Goal: Transaction & Acquisition: Book appointment/travel/reservation

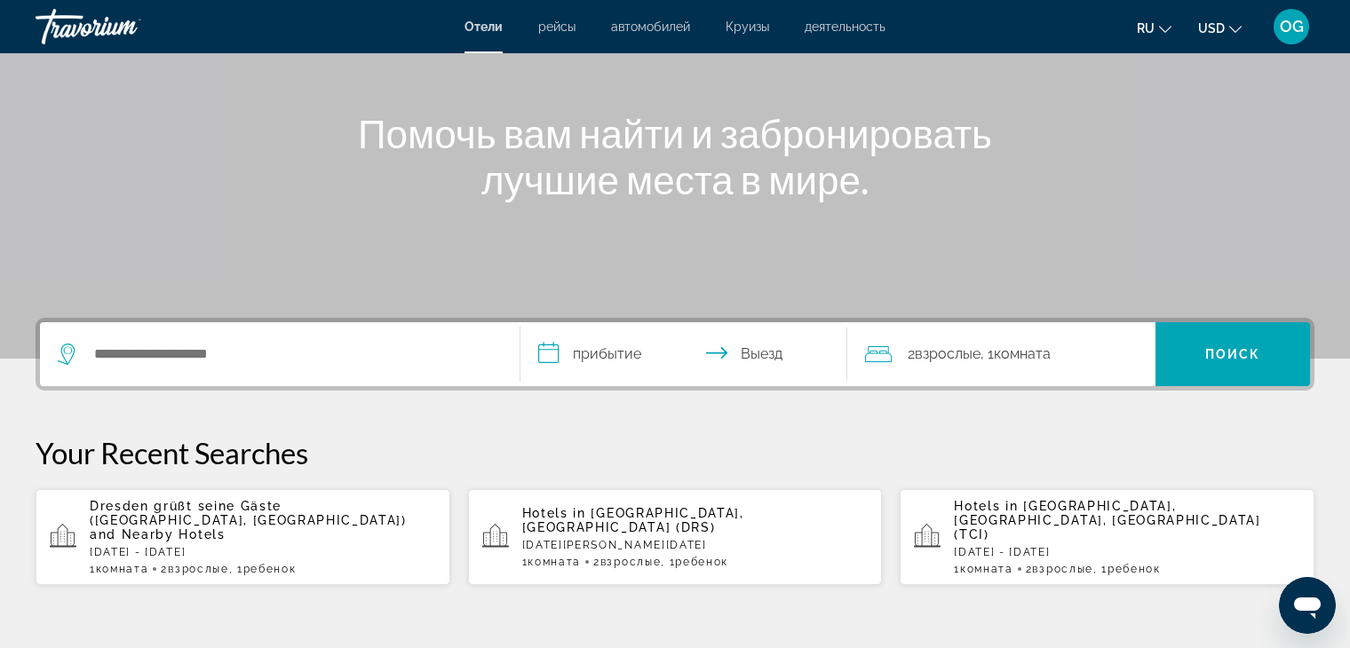
scroll to position [178, 0]
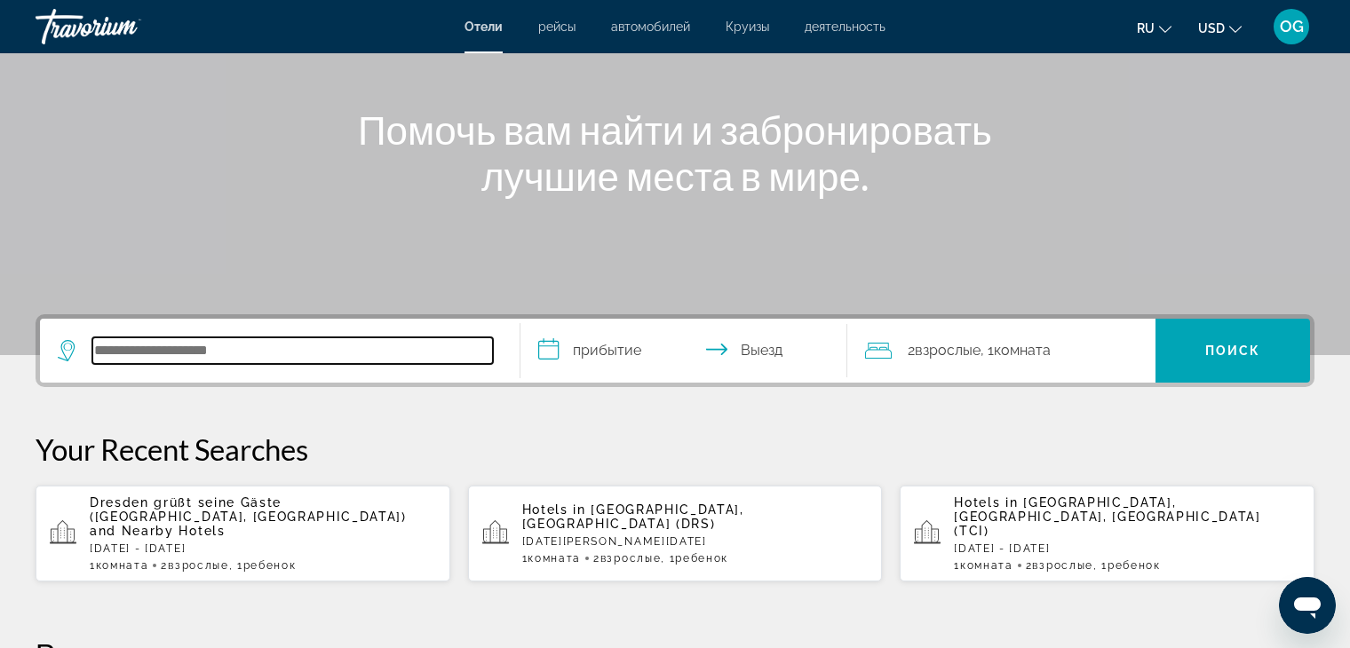
click at [371, 342] on input "Search hotel destination" at bounding box center [292, 350] width 400 height 27
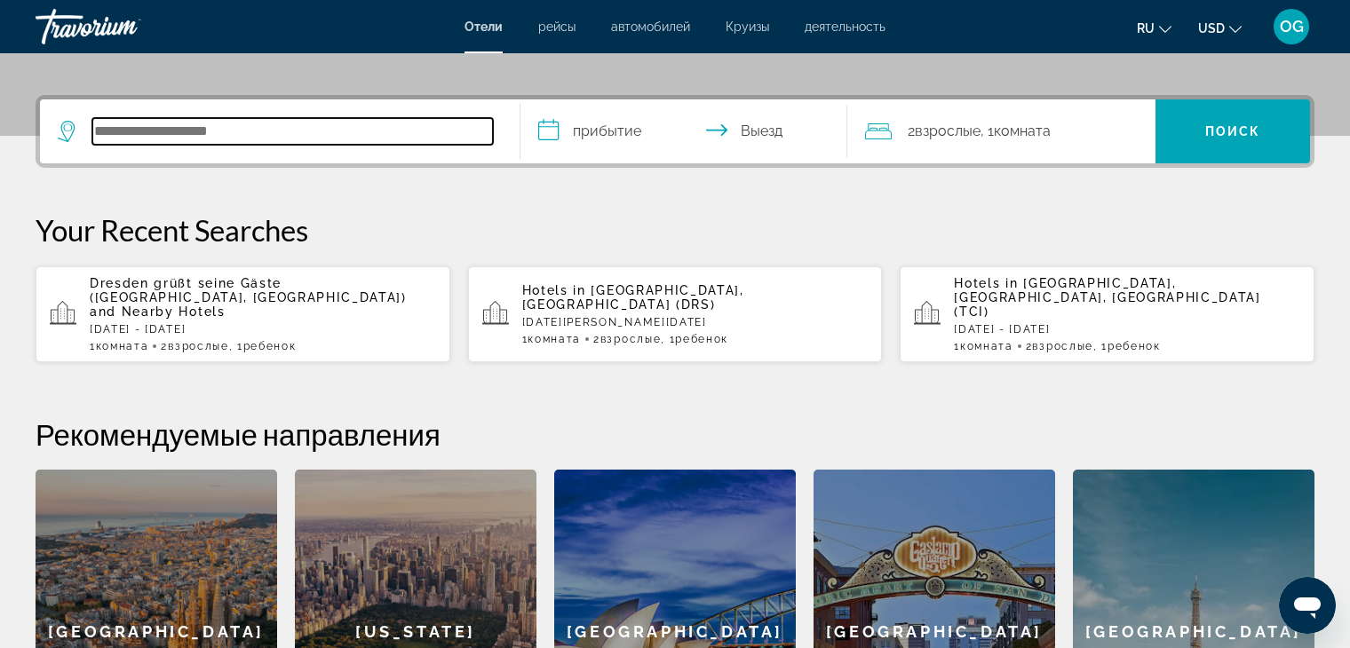
scroll to position [433, 0]
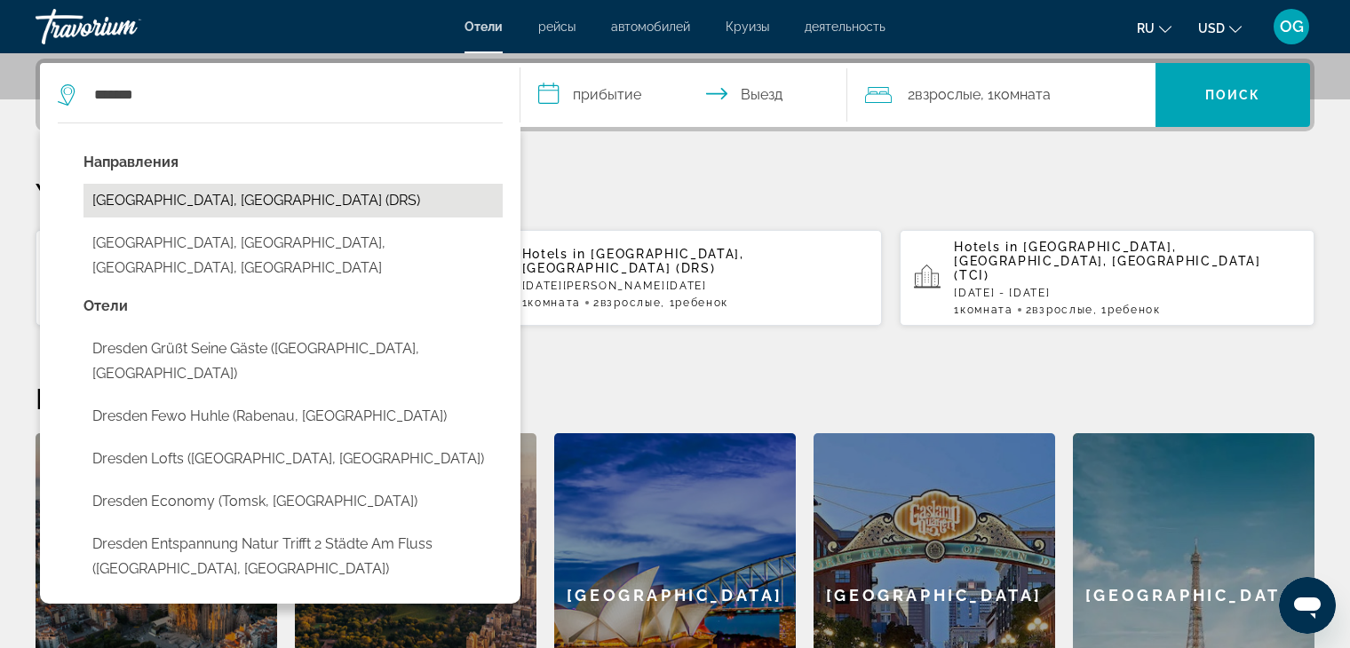
click at [258, 204] on button "[GEOGRAPHIC_DATA], [GEOGRAPHIC_DATA] (DRS)" at bounding box center [292, 201] width 419 height 34
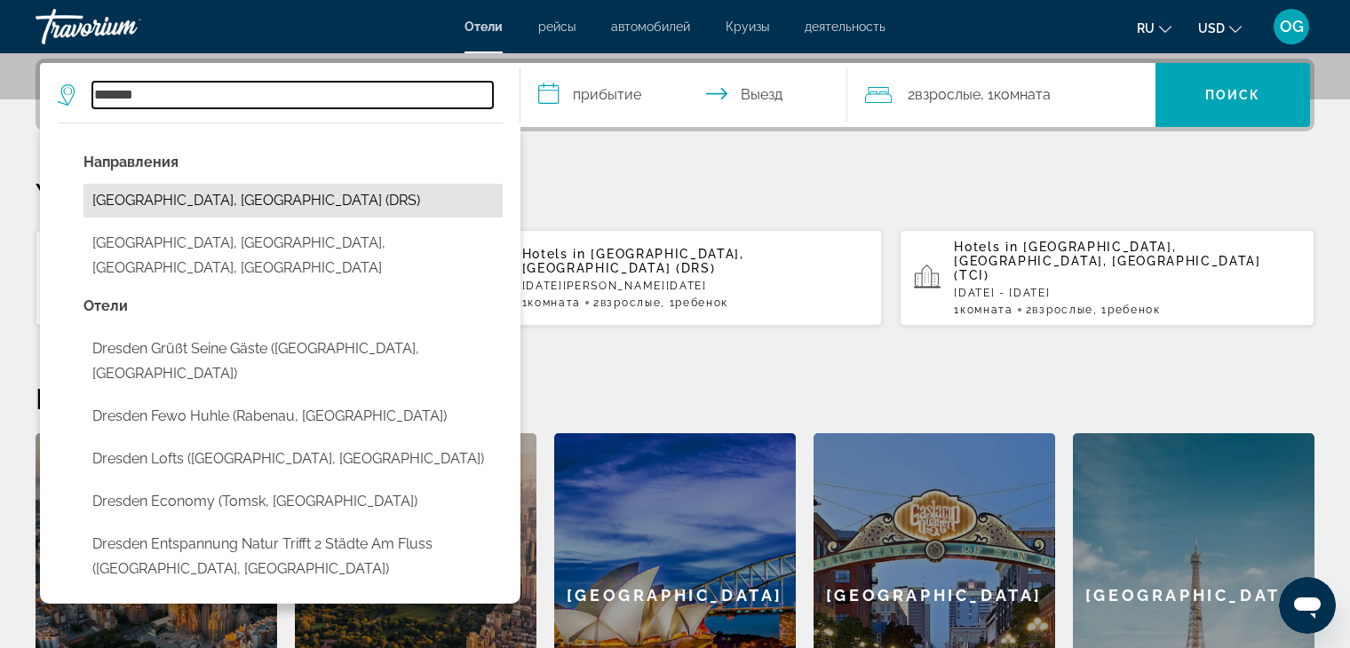
type input "**********"
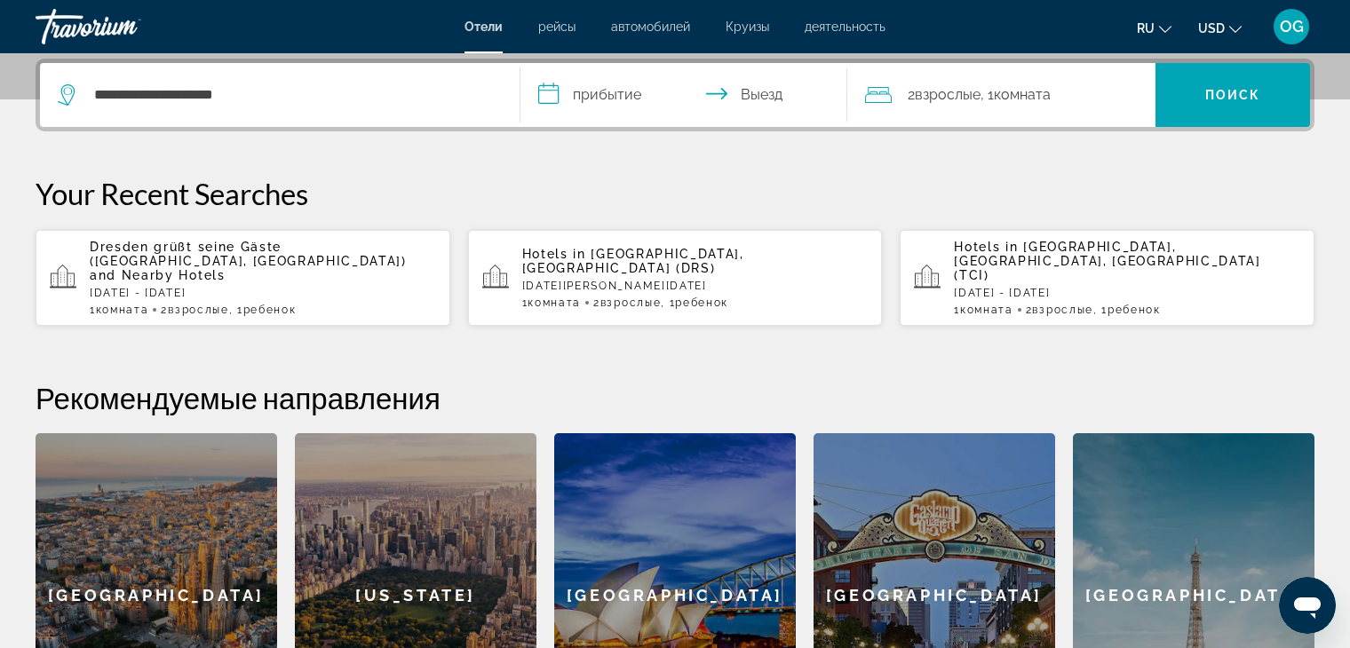
click at [709, 92] on input "**********" at bounding box center [687, 97] width 334 height 69
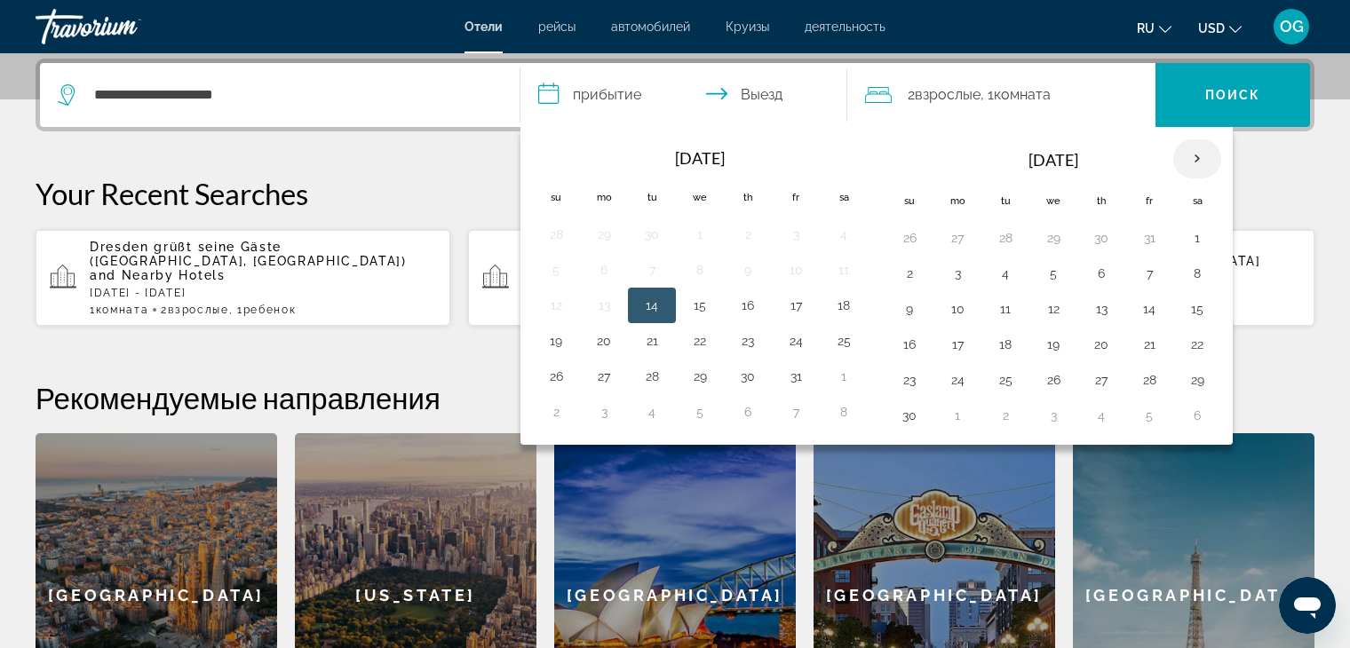
click at [1189, 158] on th "Next month" at bounding box center [1197, 158] width 48 height 39
click at [1193, 382] on button "28" at bounding box center [1197, 380] width 28 height 25
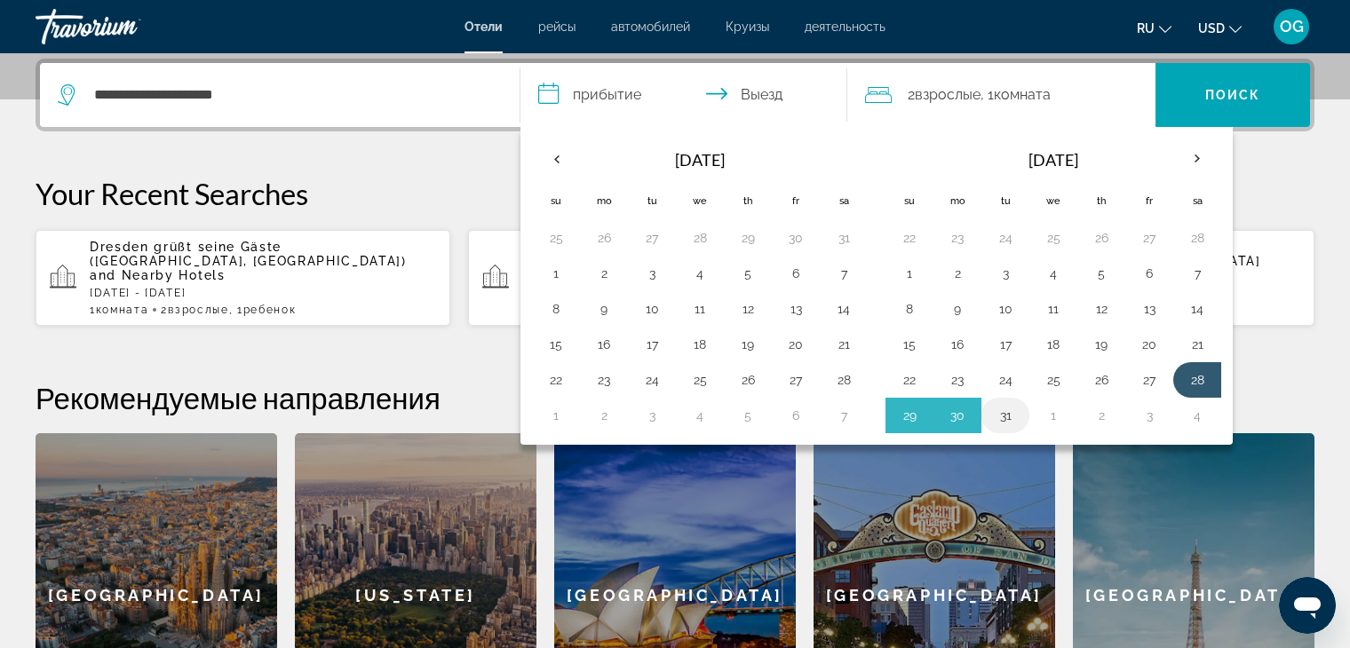
click at [1003, 418] on button "31" at bounding box center [1005, 415] width 28 height 25
type input "**********"
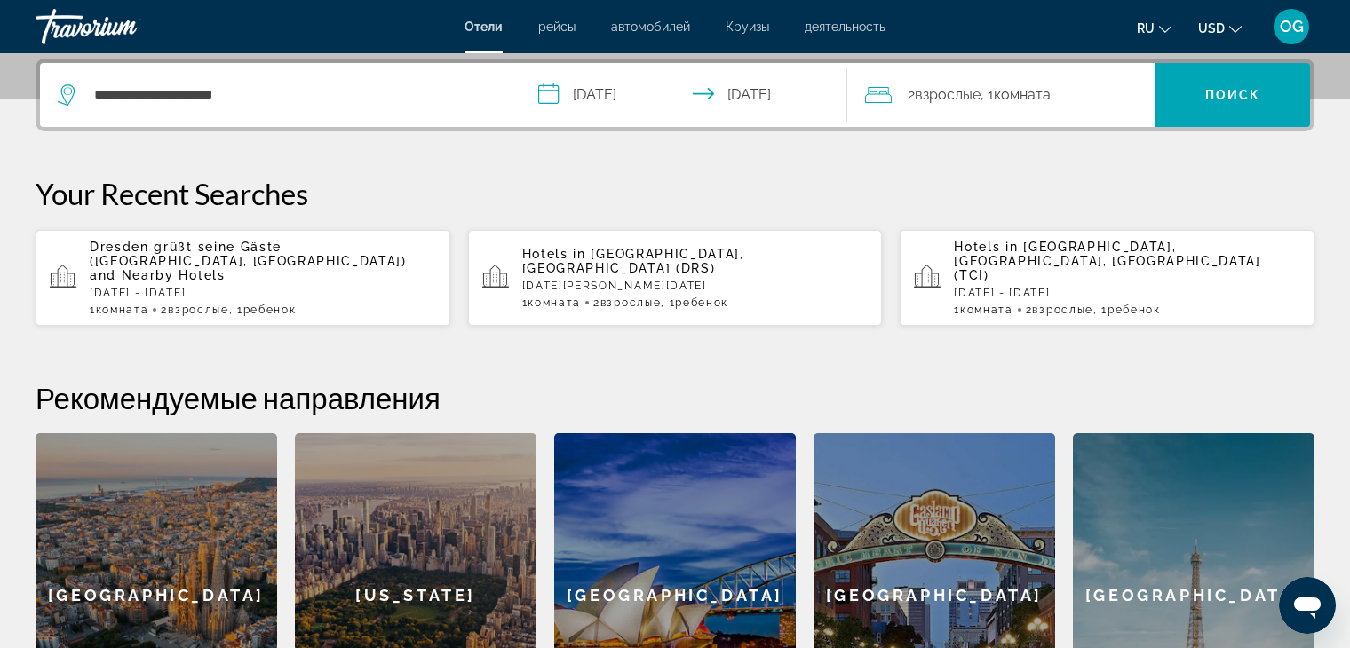
click at [1047, 111] on div "2 Взрослый Взрослые , 1 Комната номера" at bounding box center [1010, 95] width 291 height 64
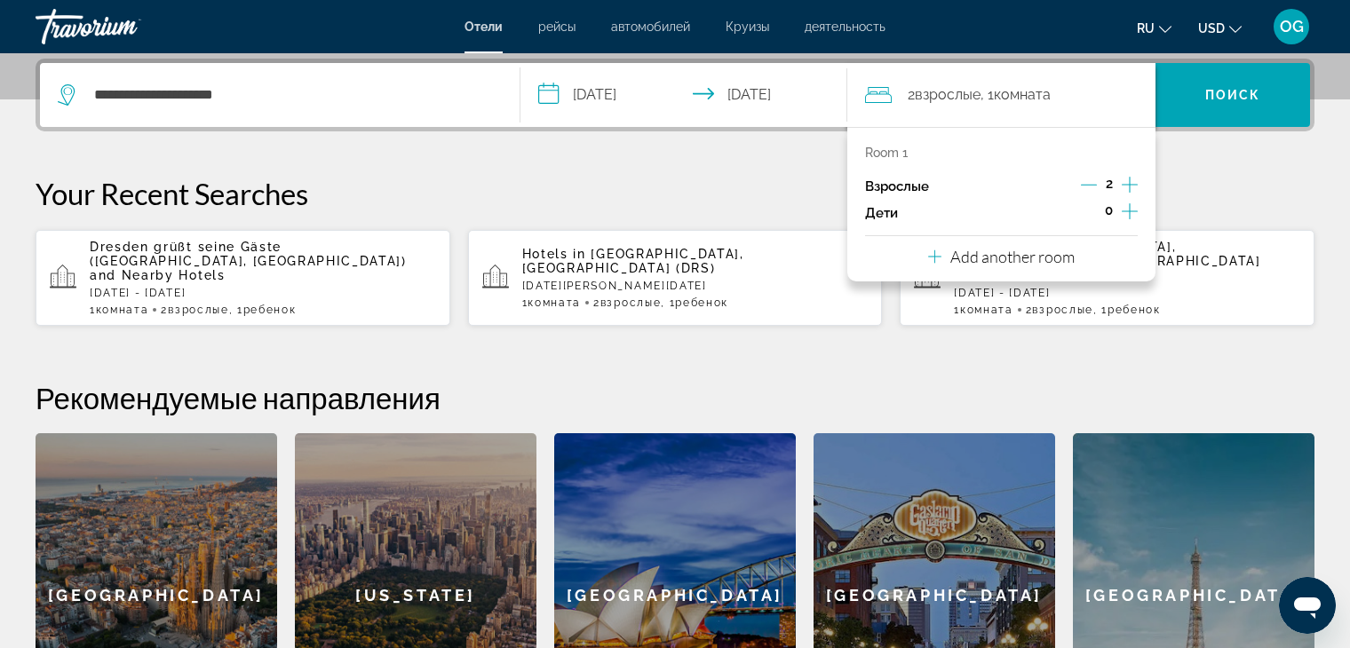
click at [1137, 215] on icon "Increment children" at bounding box center [1129, 211] width 16 height 21
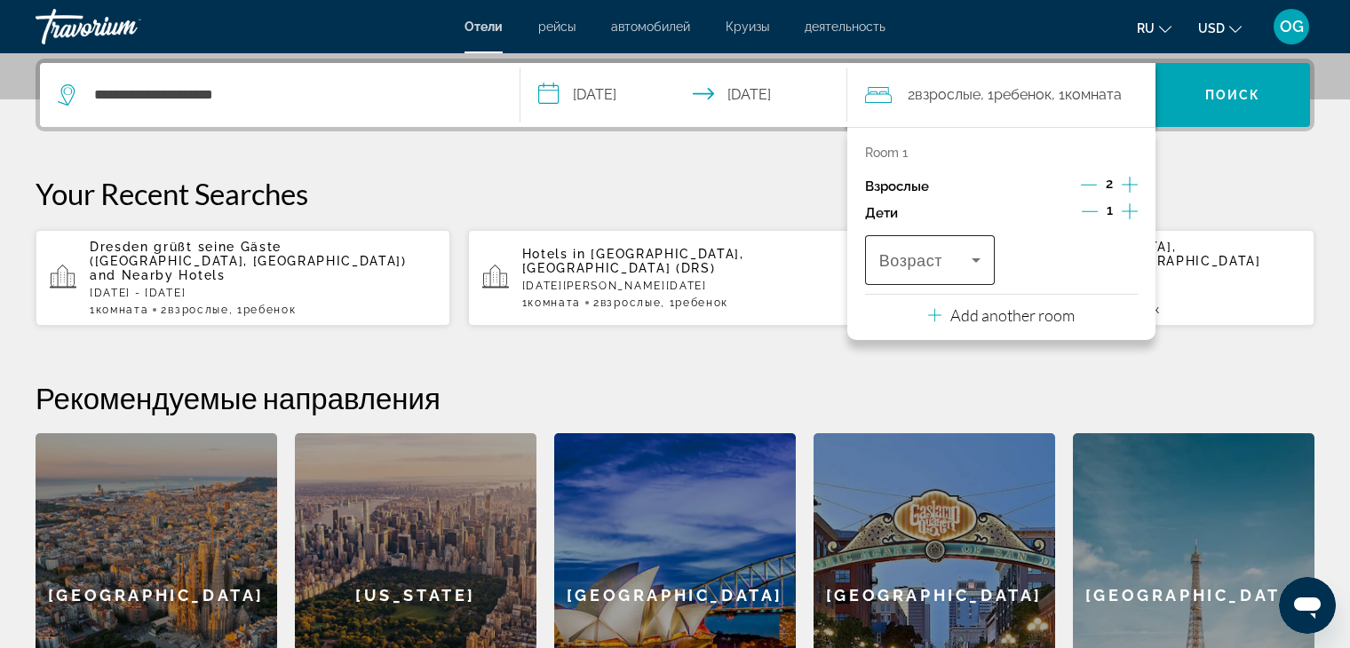
click at [983, 263] on icon "Travelers: 2 adults, 1 child" at bounding box center [975, 260] width 21 height 21
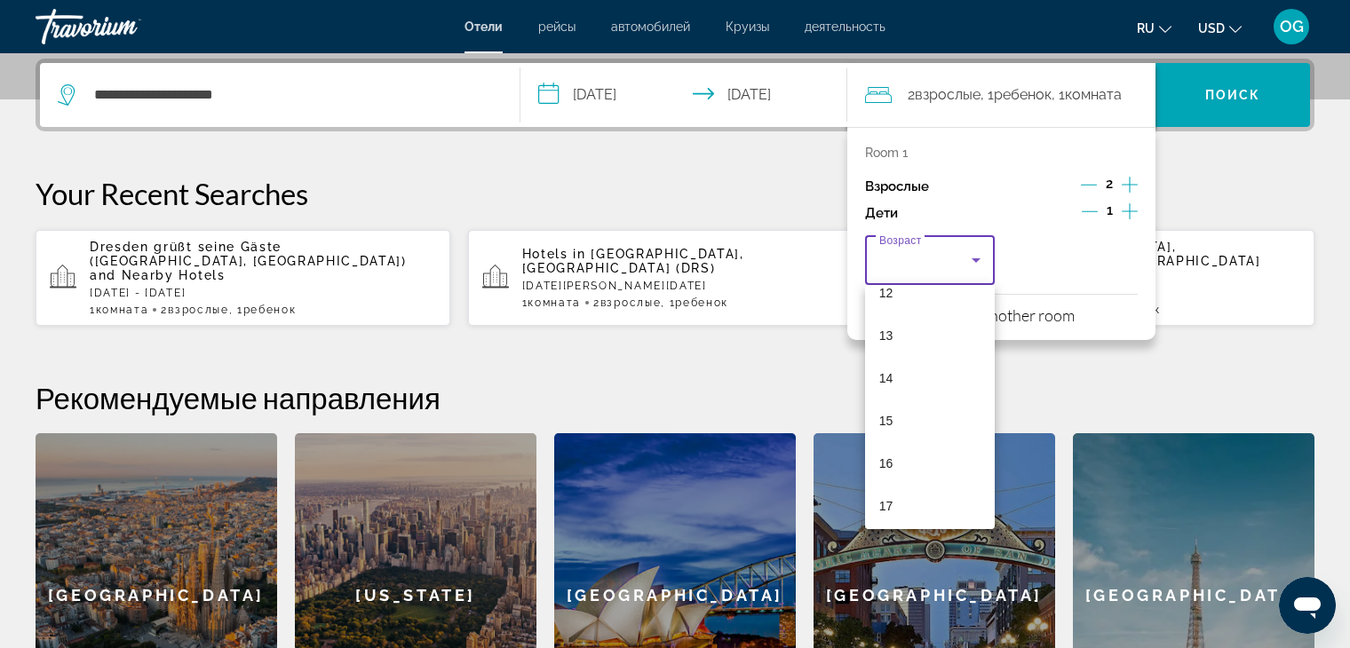
scroll to position [536, 0]
click at [915, 497] on mat-option "17" at bounding box center [930, 501] width 130 height 43
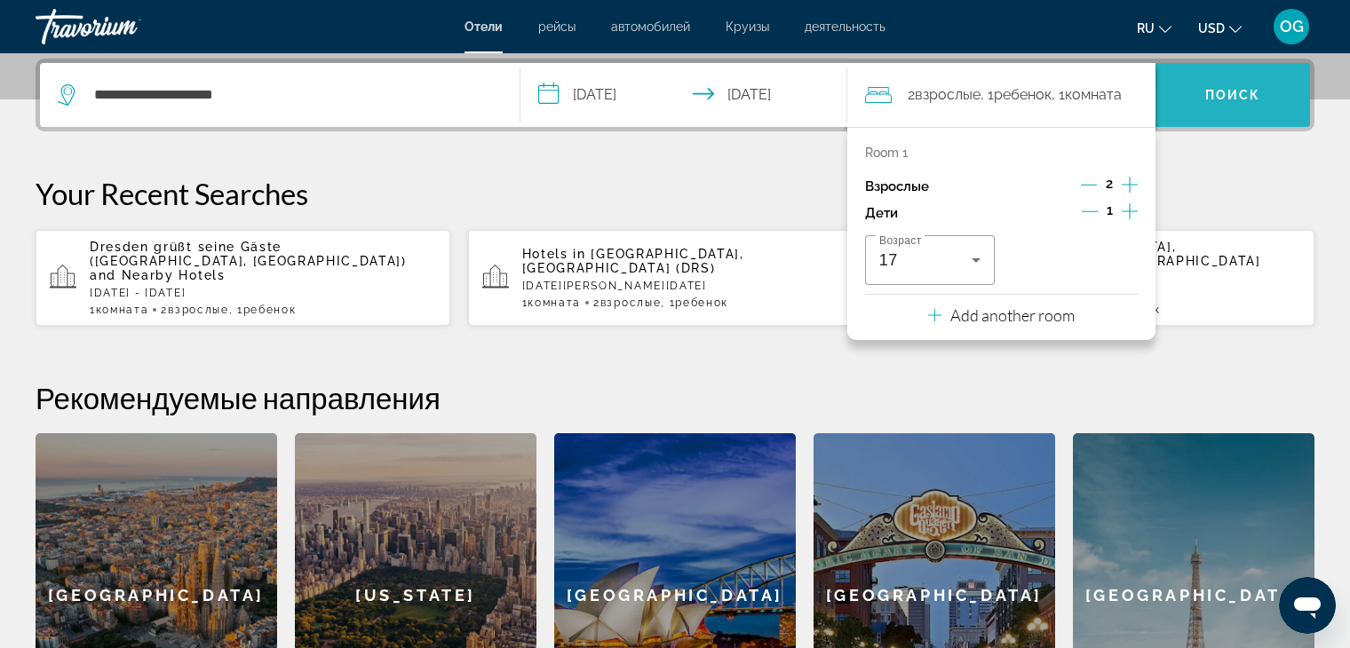
click at [1274, 99] on span "Search" at bounding box center [1232, 95] width 155 height 43
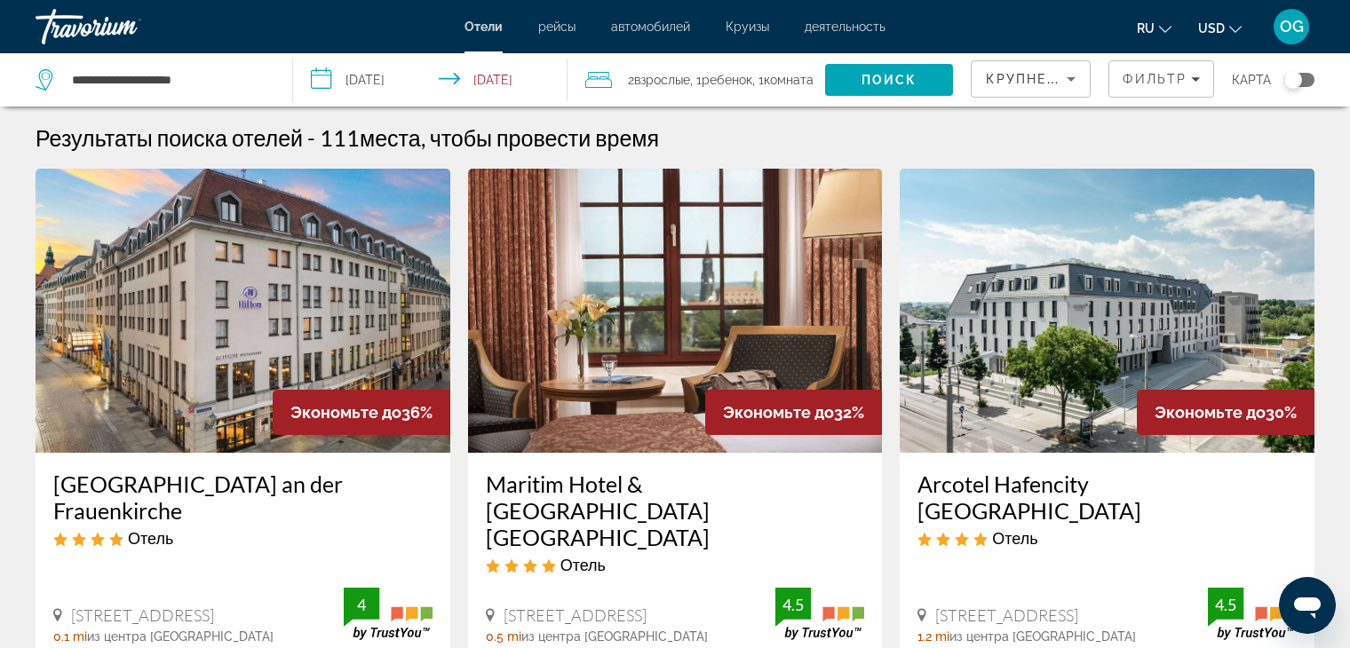
click at [1241, 28] on ul "ru English Español Français Italiano Português русский USD USD ($) MXN (Mex$) C…" at bounding box center [1202, 26] width 131 height 28
click at [1229, 28] on icon "Change currency" at bounding box center [1235, 29] width 12 height 12
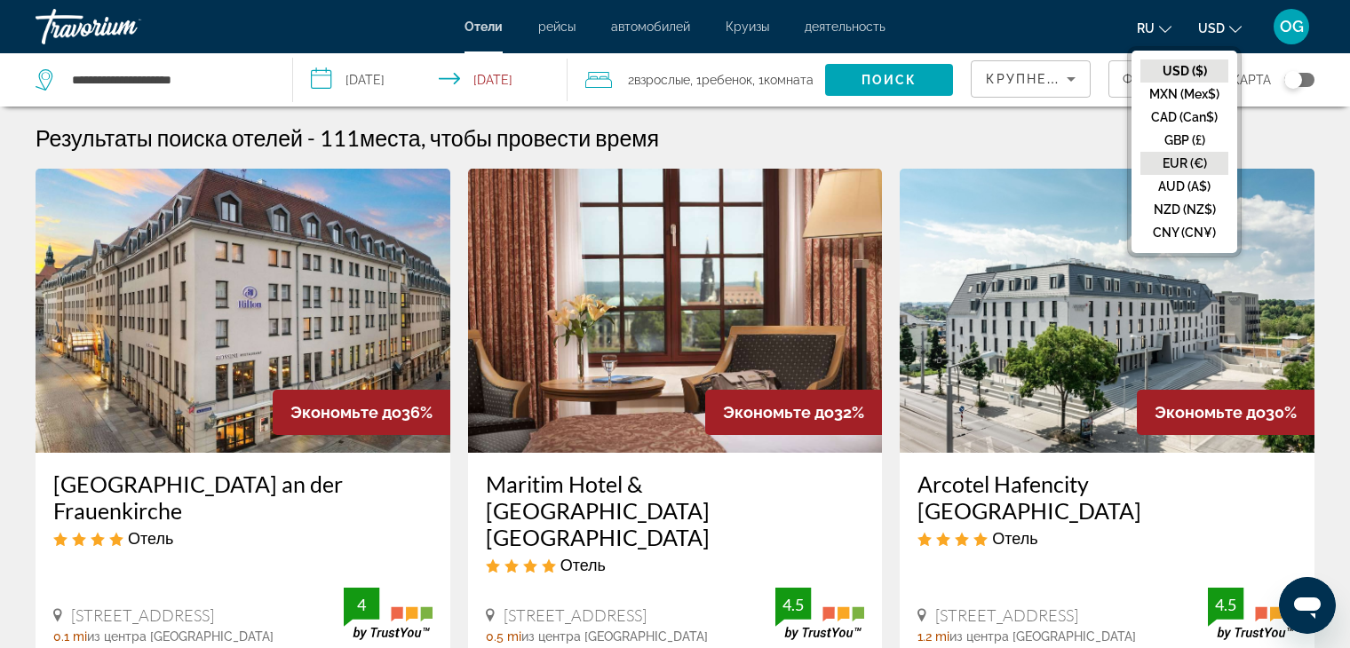
click at [1198, 157] on button "EUR (€)" at bounding box center [1184, 163] width 88 height 23
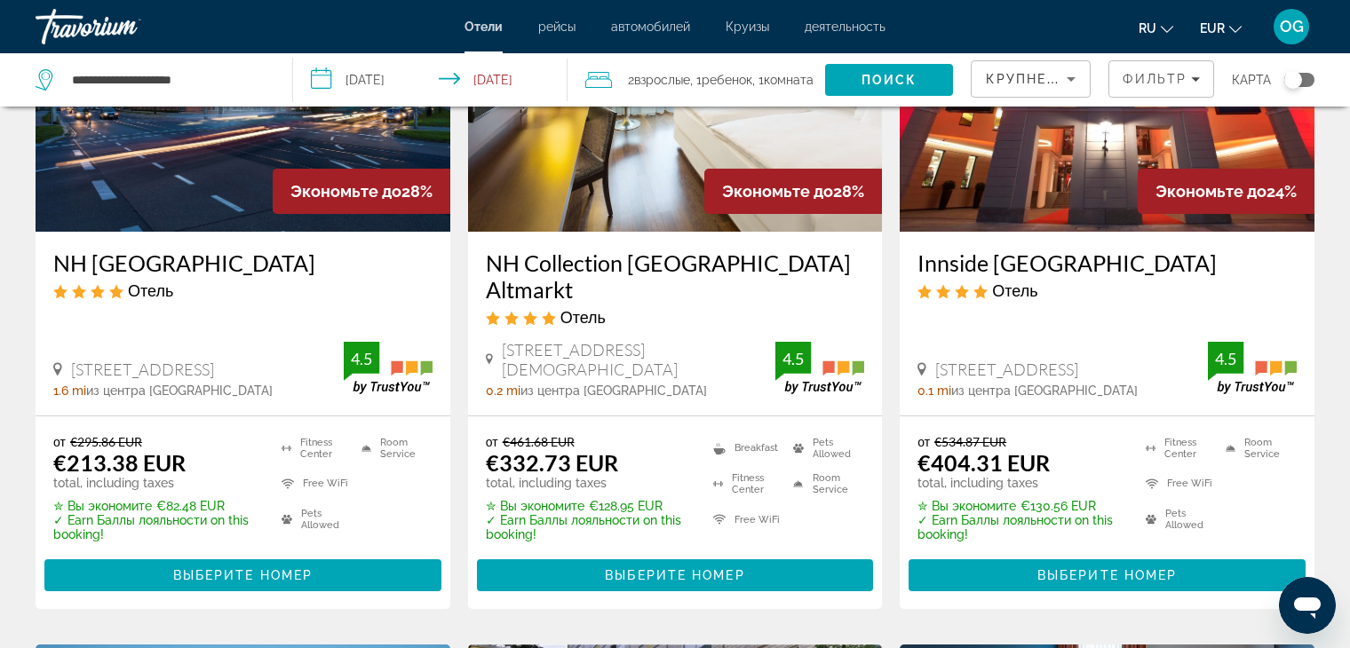
scroll to position [710, 0]
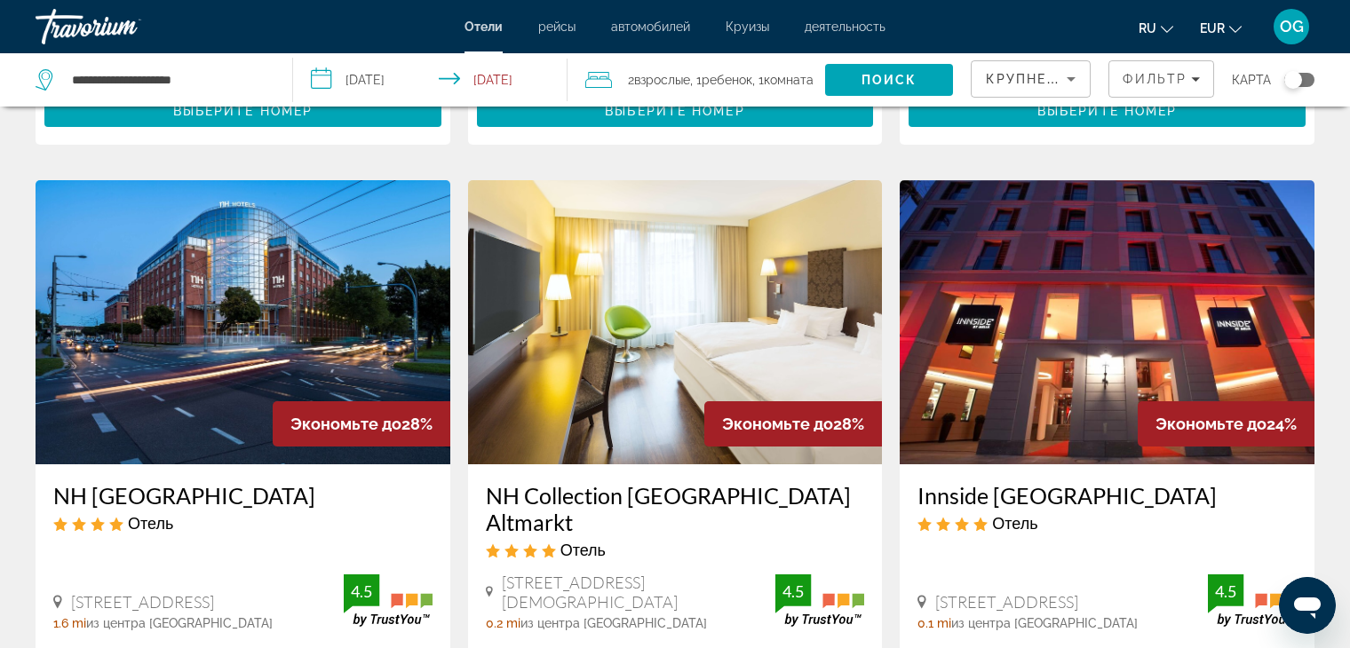
click at [272, 90] on div "**********" at bounding box center [155, 79] width 239 height 53
click at [218, 83] on input "**********" at bounding box center [167, 80] width 195 height 27
type input "*"
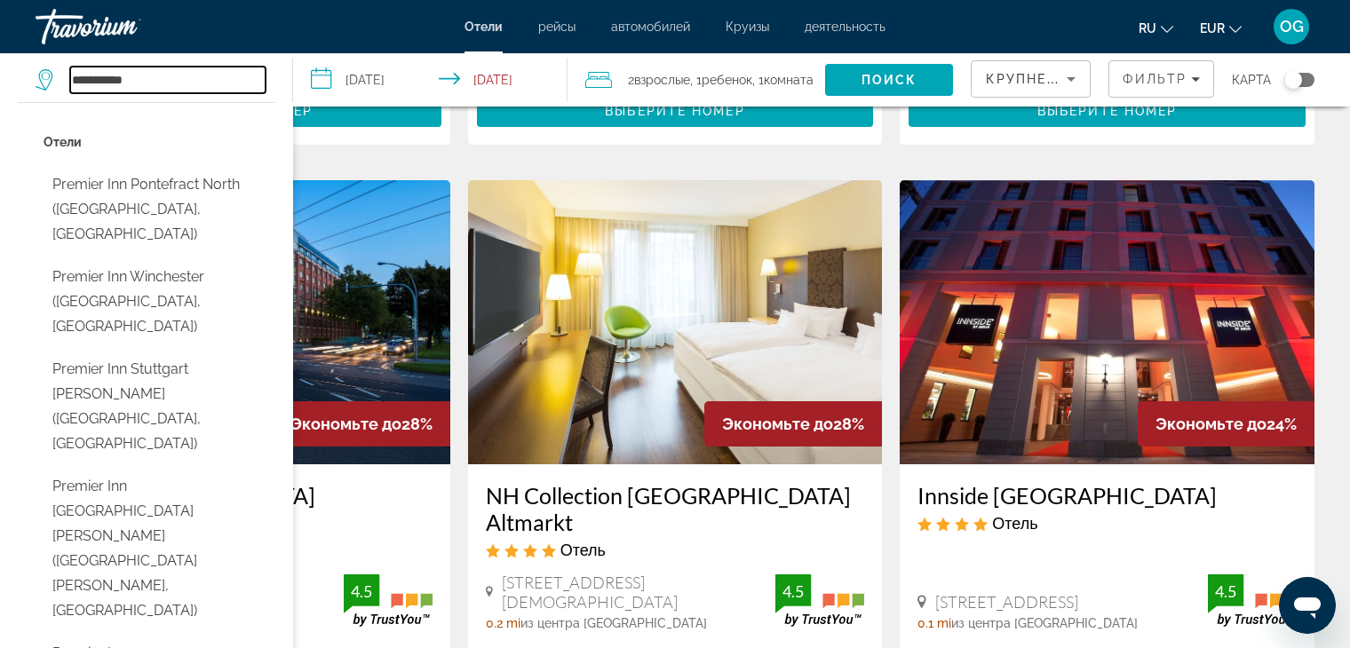
click at [80, 81] on input "**********" at bounding box center [167, 80] width 195 height 27
click at [159, 83] on input "**********" at bounding box center [167, 80] width 195 height 27
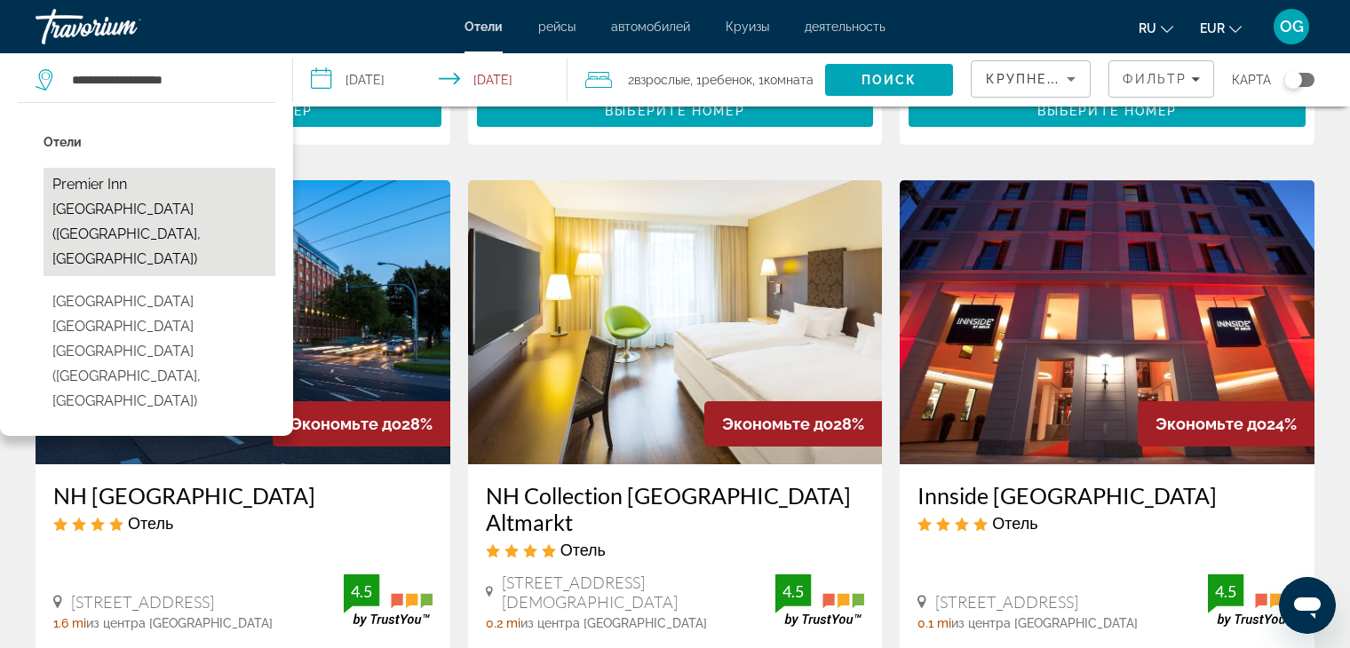
click at [131, 194] on button "Premier Inn [GEOGRAPHIC_DATA] ([GEOGRAPHIC_DATA], [GEOGRAPHIC_DATA])" at bounding box center [160, 222] width 232 height 108
type input "**********"
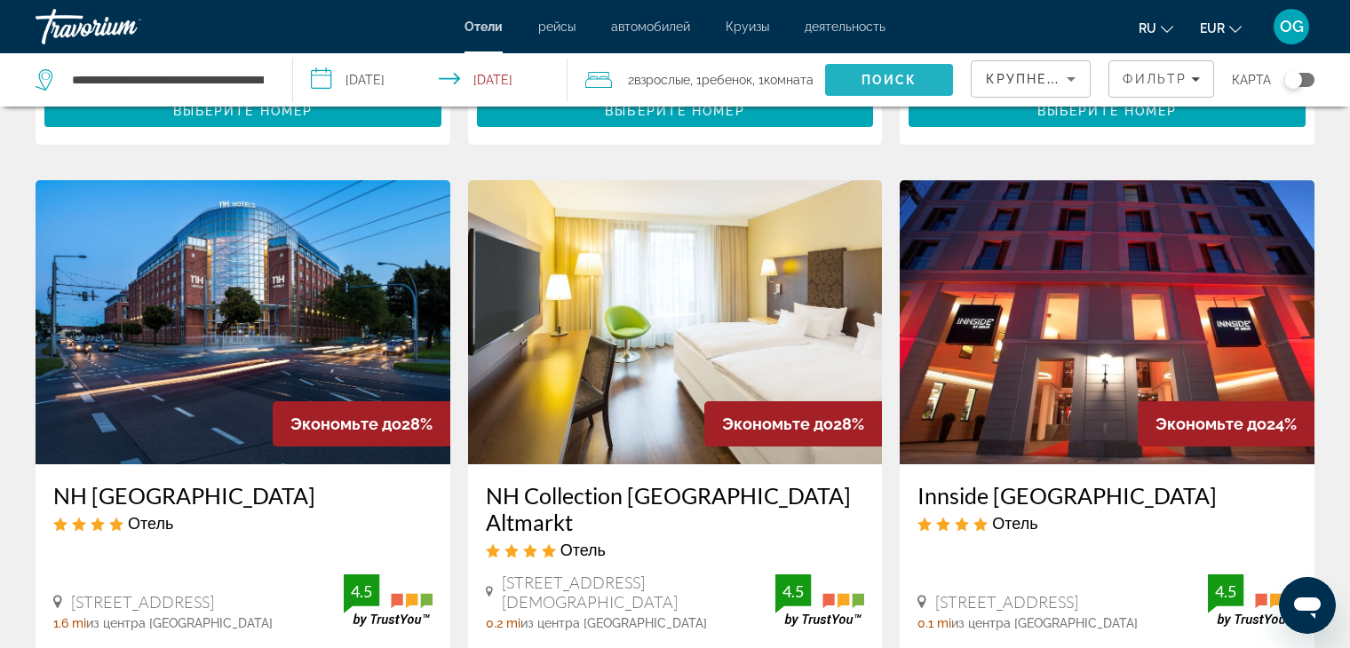
click at [867, 77] on span "Поиск" at bounding box center [889, 80] width 56 height 14
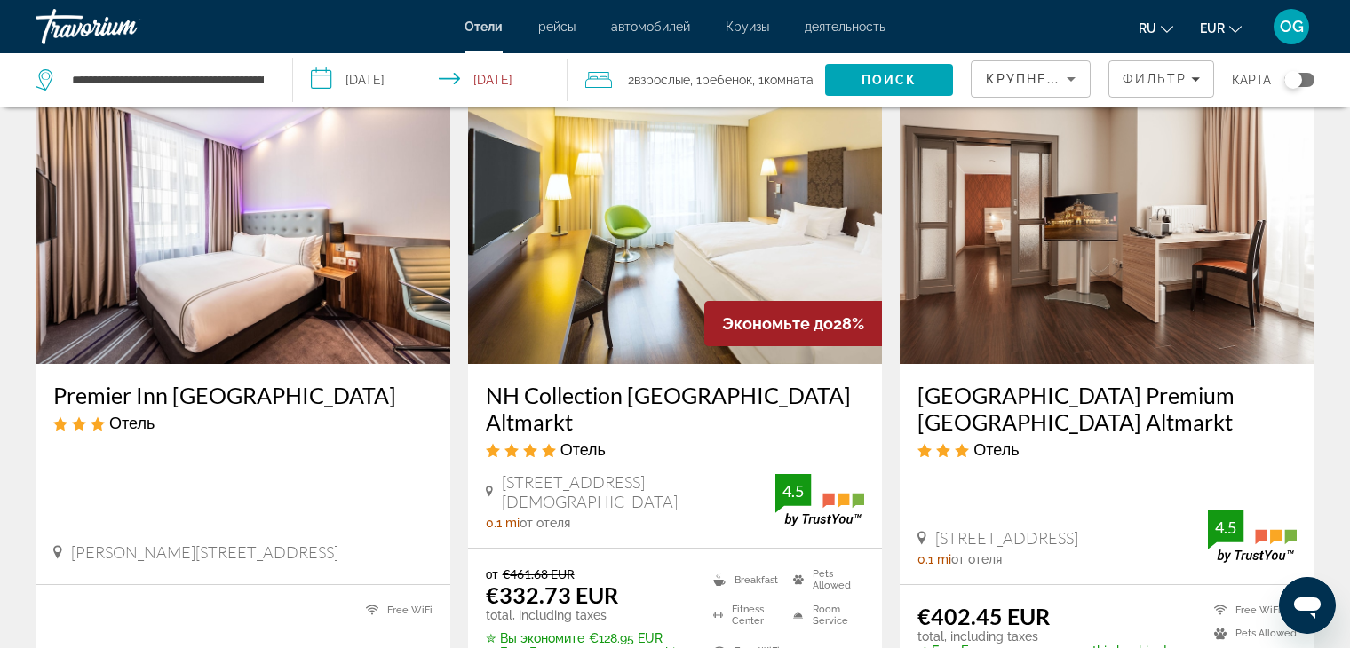
scroll to position [0, 0]
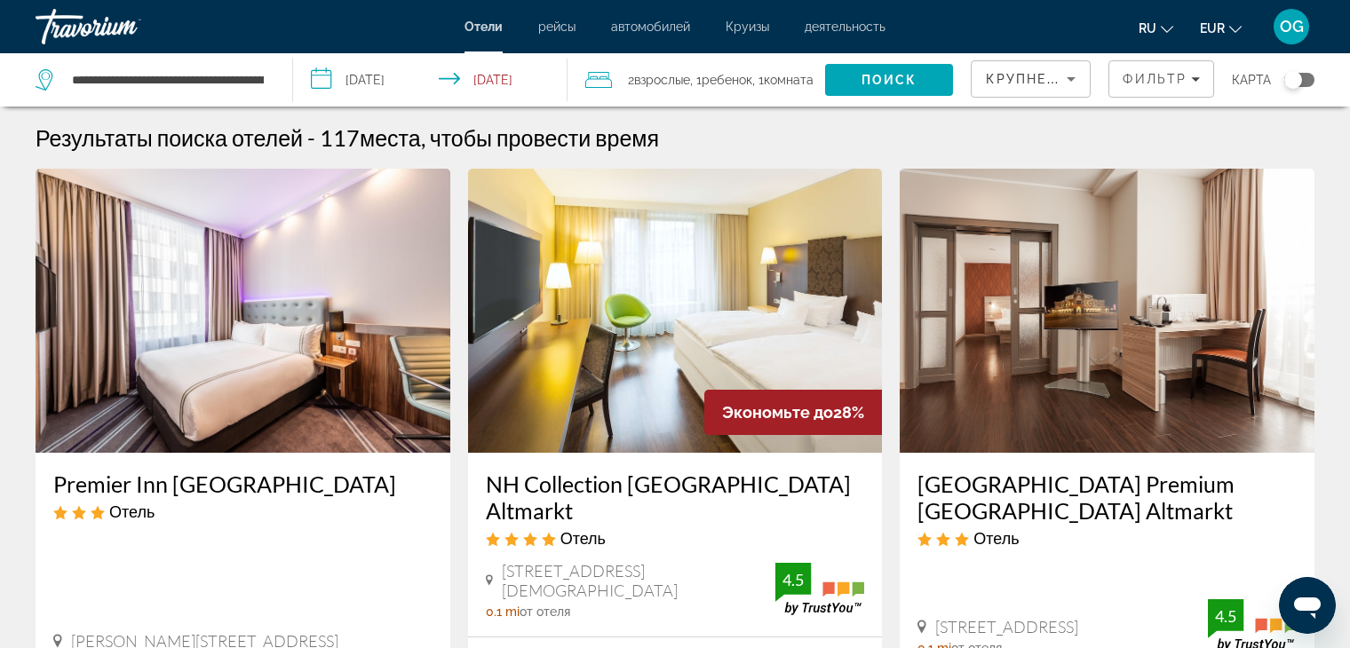
click at [316, 292] on img "Main content" at bounding box center [243, 311] width 415 height 284
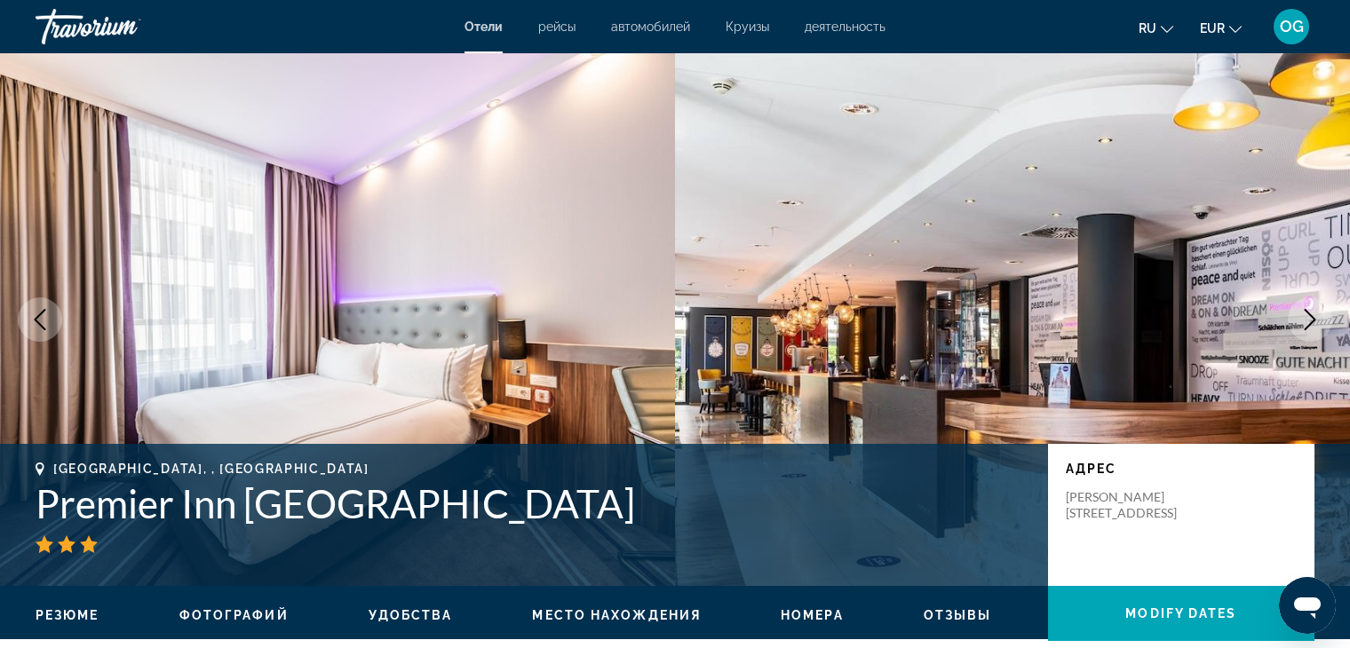
click at [1320, 321] on button "Next image" at bounding box center [1310, 319] width 44 height 44
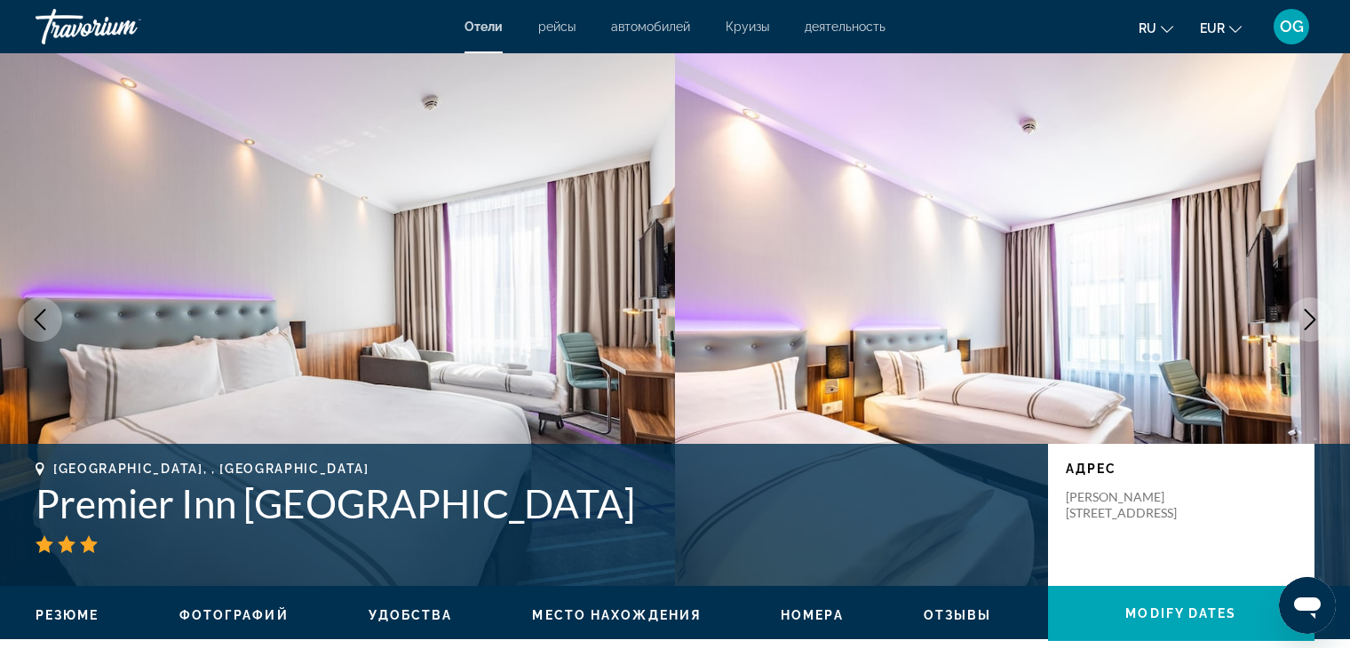
click at [1320, 321] on button "Next image" at bounding box center [1310, 319] width 44 height 44
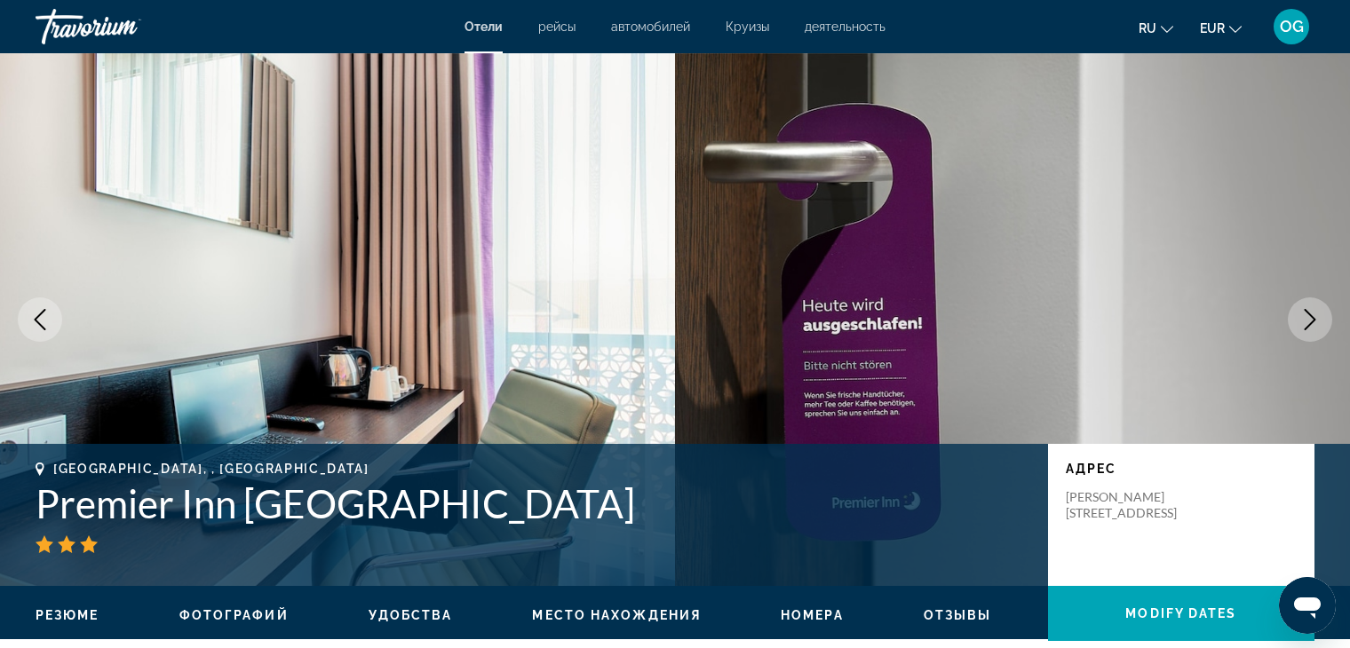
click at [1320, 321] on button "Next image" at bounding box center [1310, 319] width 44 height 44
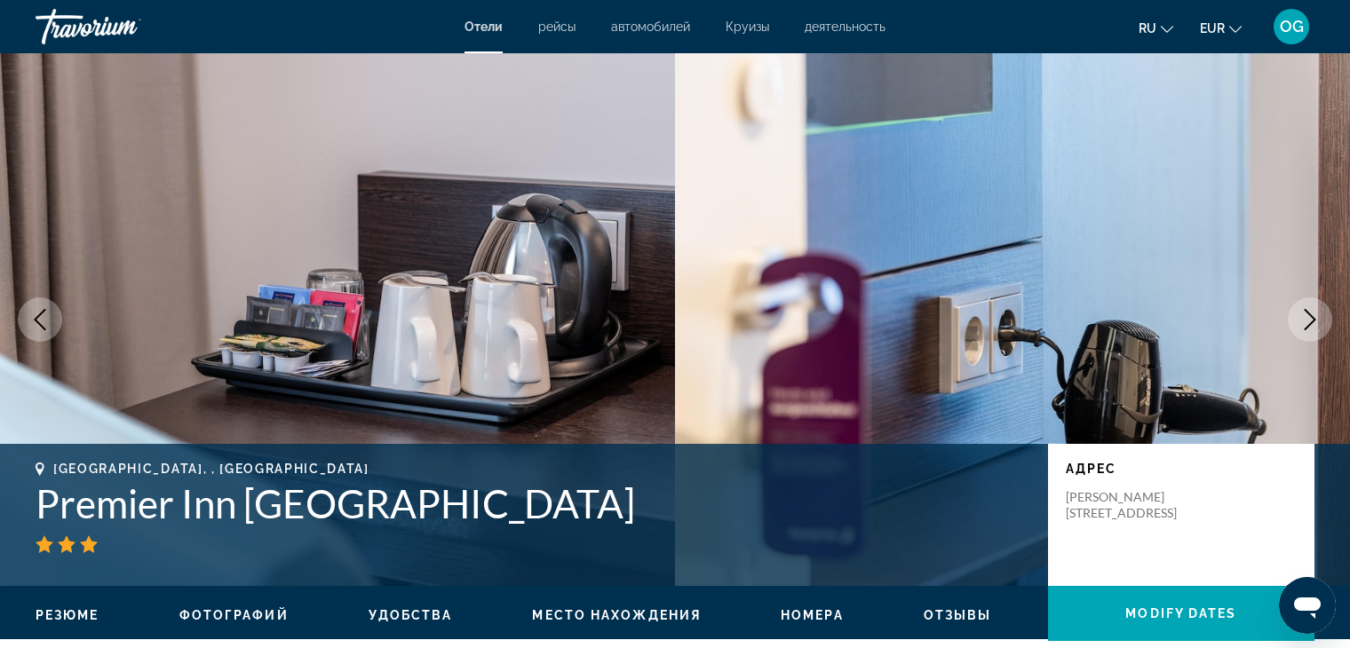
click at [1320, 321] on button "Next image" at bounding box center [1310, 319] width 44 height 44
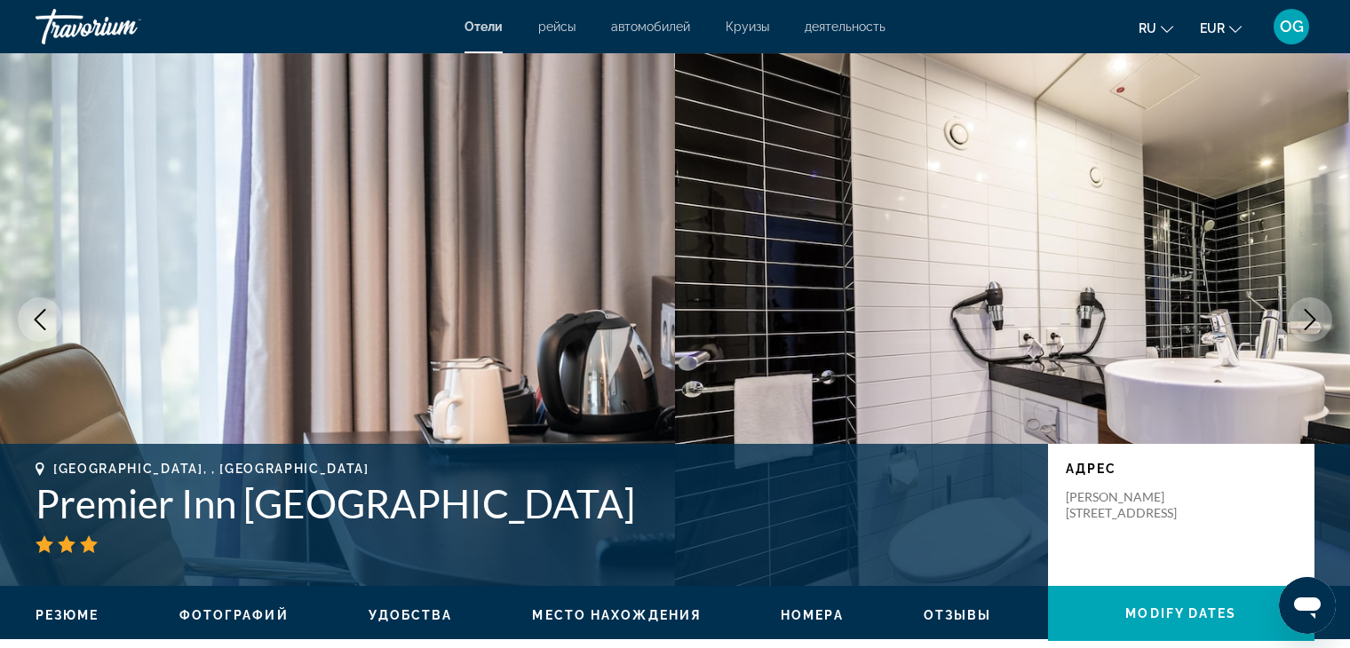
click at [1320, 321] on button "Next image" at bounding box center [1310, 319] width 44 height 44
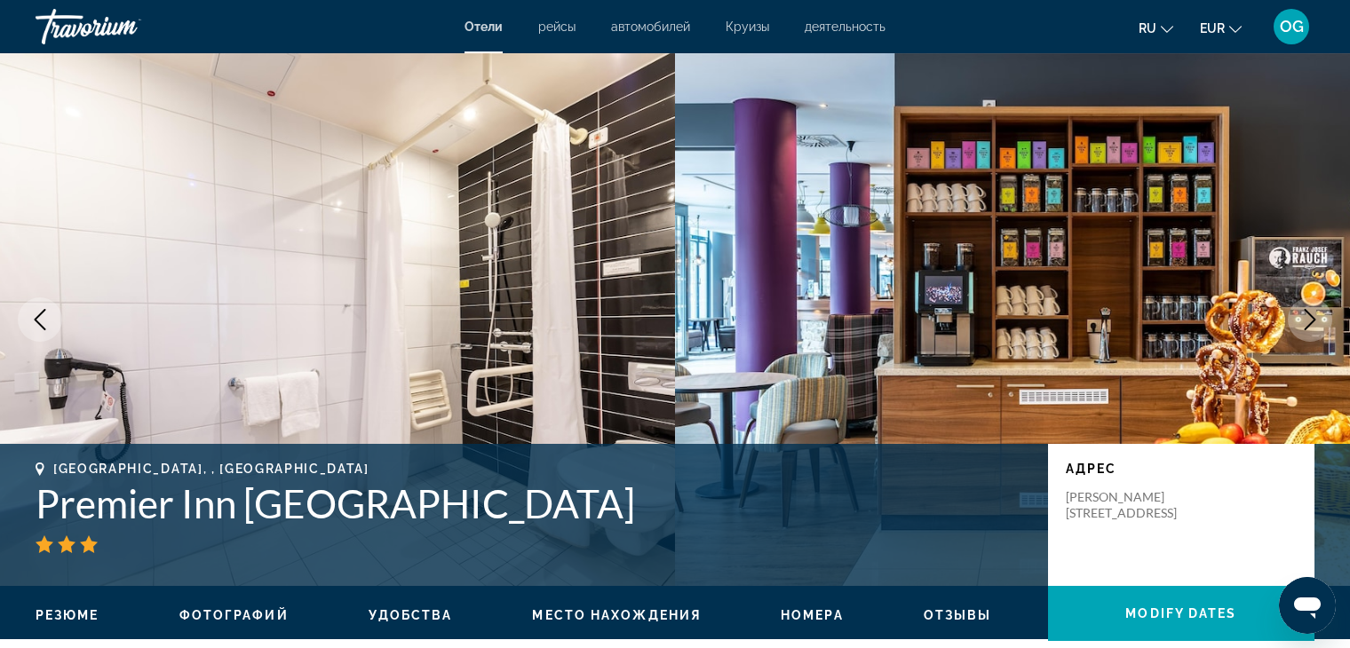
click at [1320, 321] on button "Next image" at bounding box center [1310, 319] width 44 height 44
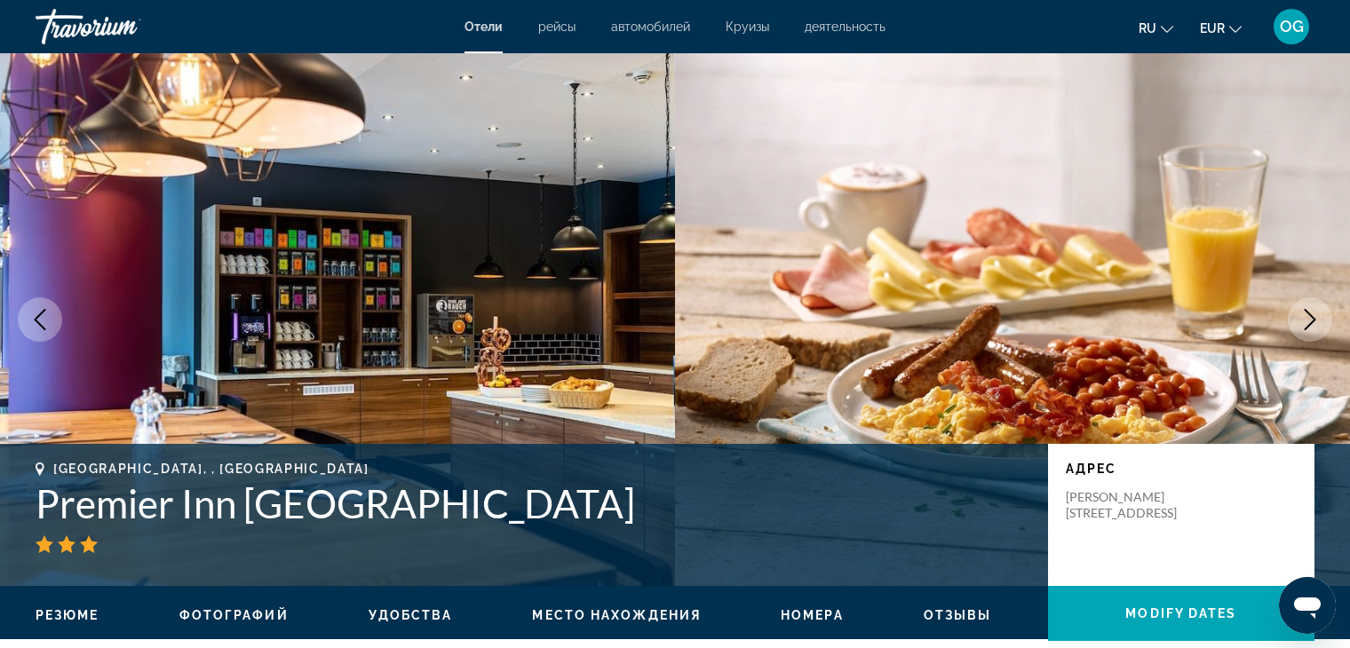
click at [1320, 321] on button "Next image" at bounding box center [1310, 319] width 44 height 44
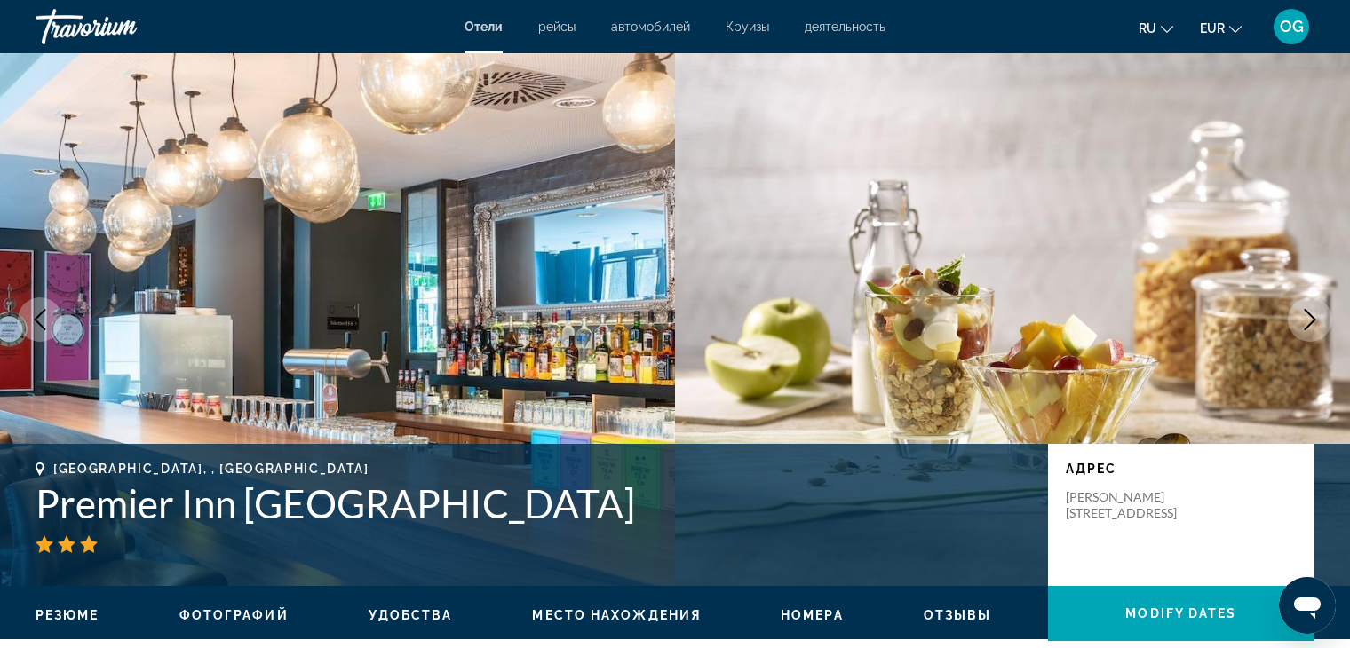
click at [1320, 321] on button "Next image" at bounding box center [1310, 319] width 44 height 44
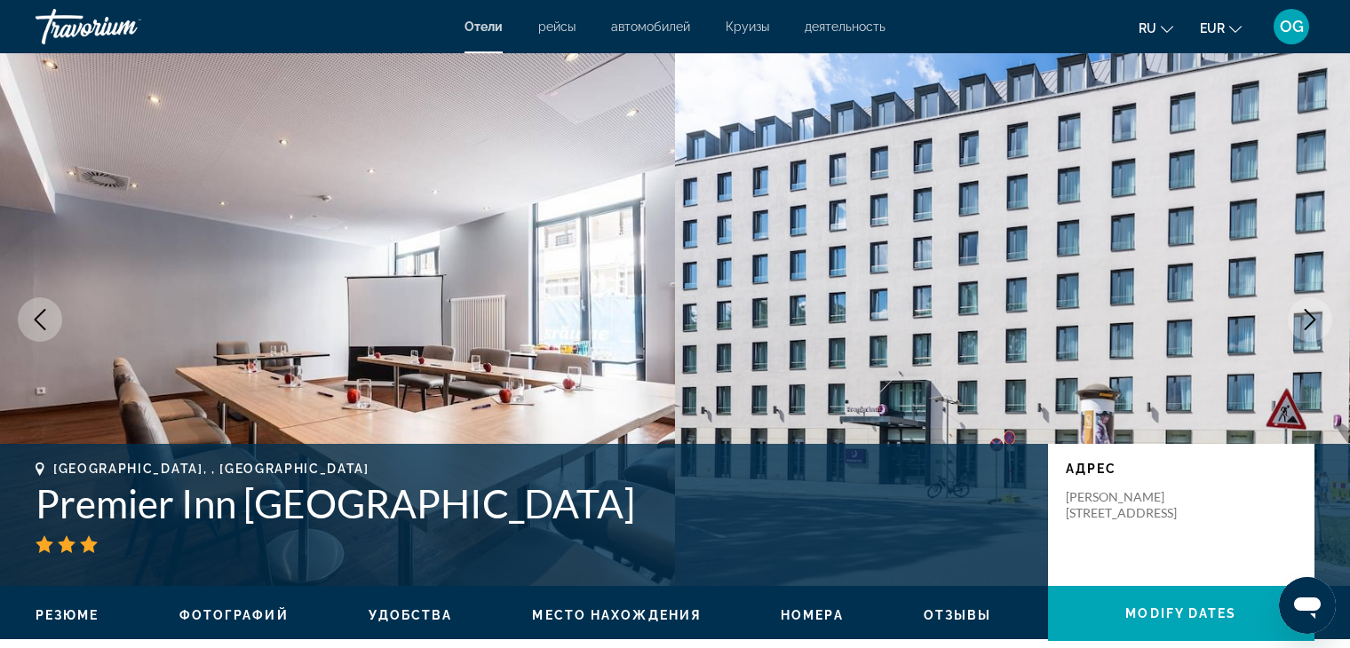
click at [1320, 321] on button "Next image" at bounding box center [1310, 319] width 44 height 44
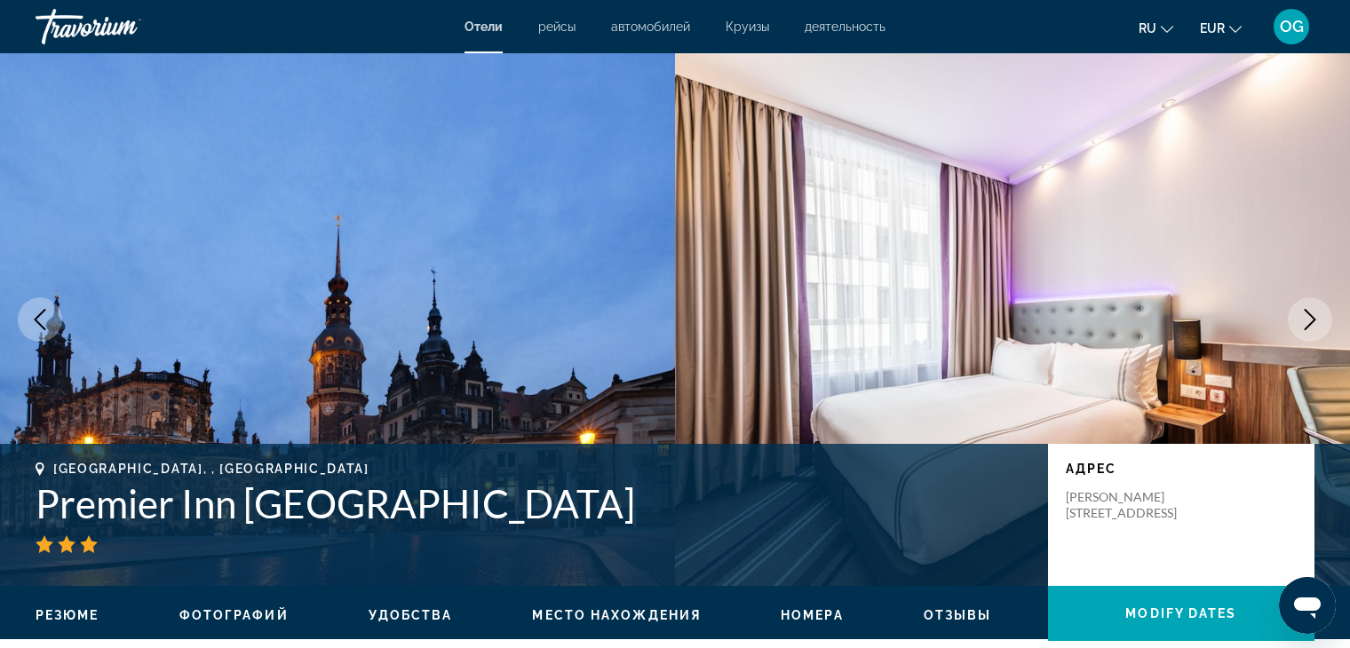
click at [1320, 321] on button "Next image" at bounding box center [1310, 319] width 44 height 44
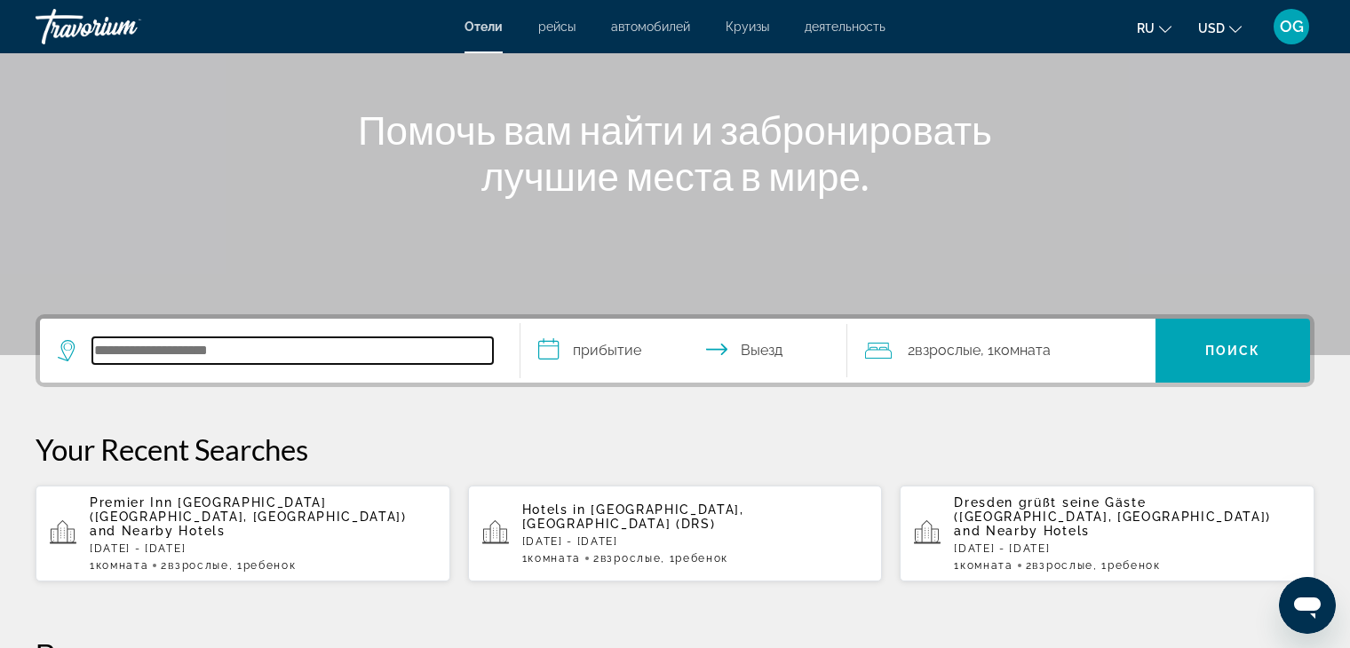
click at [413, 347] on input "Search hotel destination" at bounding box center [292, 350] width 400 height 27
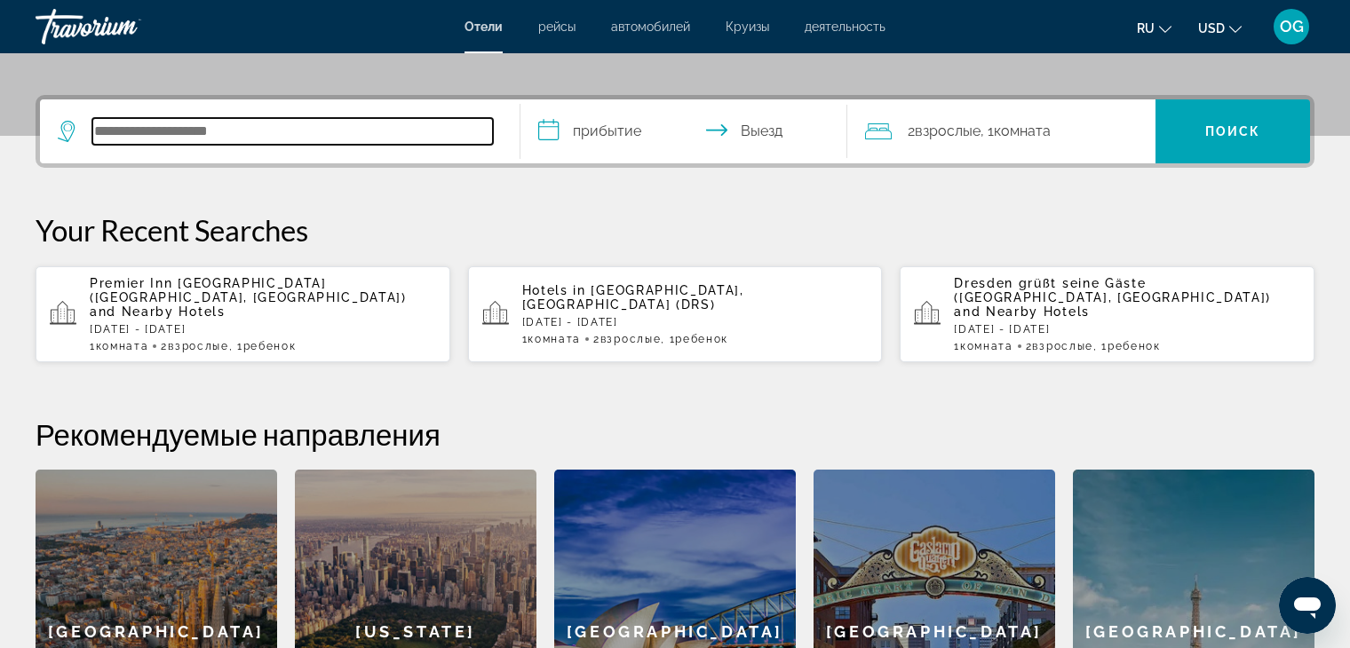
scroll to position [433, 0]
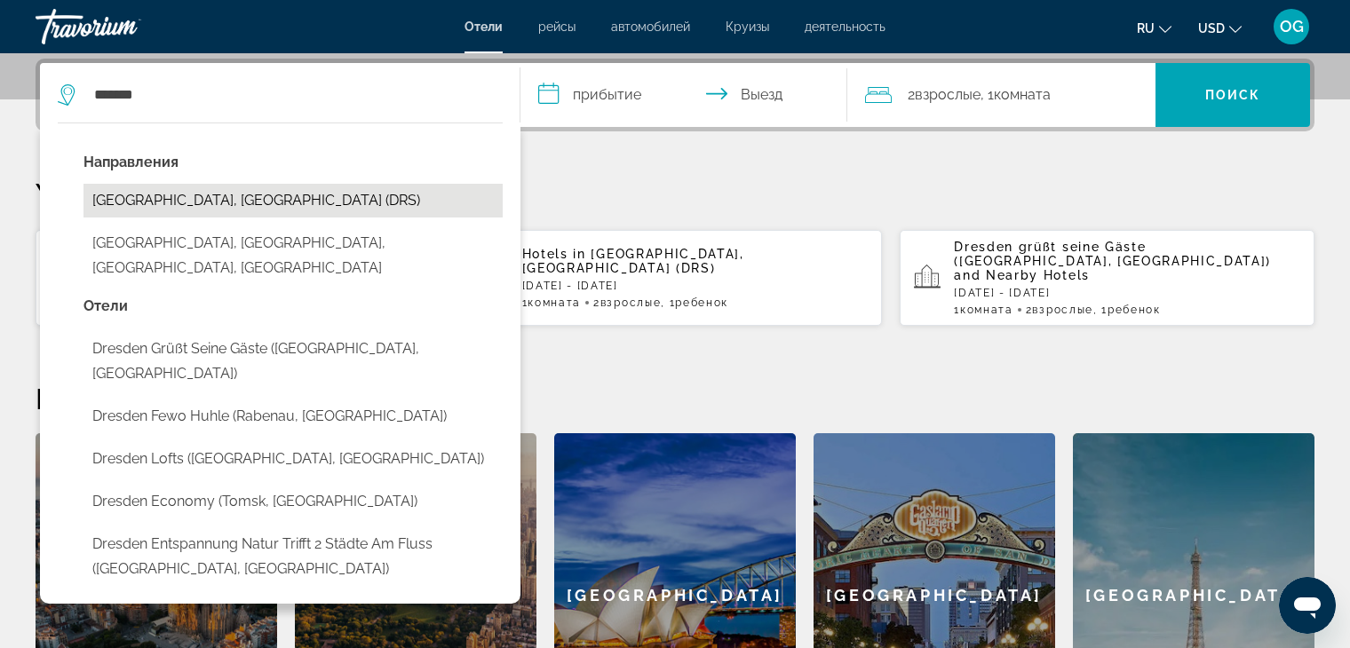
click at [259, 198] on button "[GEOGRAPHIC_DATA], [GEOGRAPHIC_DATA] (DRS)" at bounding box center [292, 201] width 419 height 34
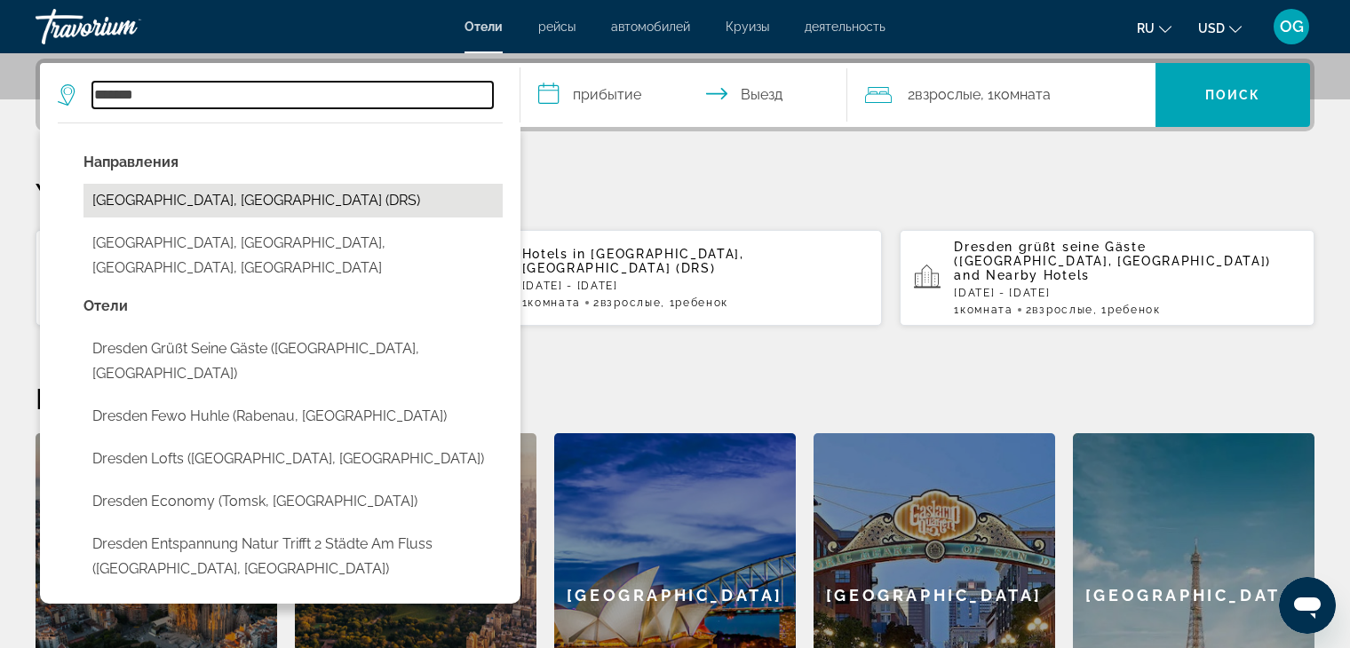
type input "**********"
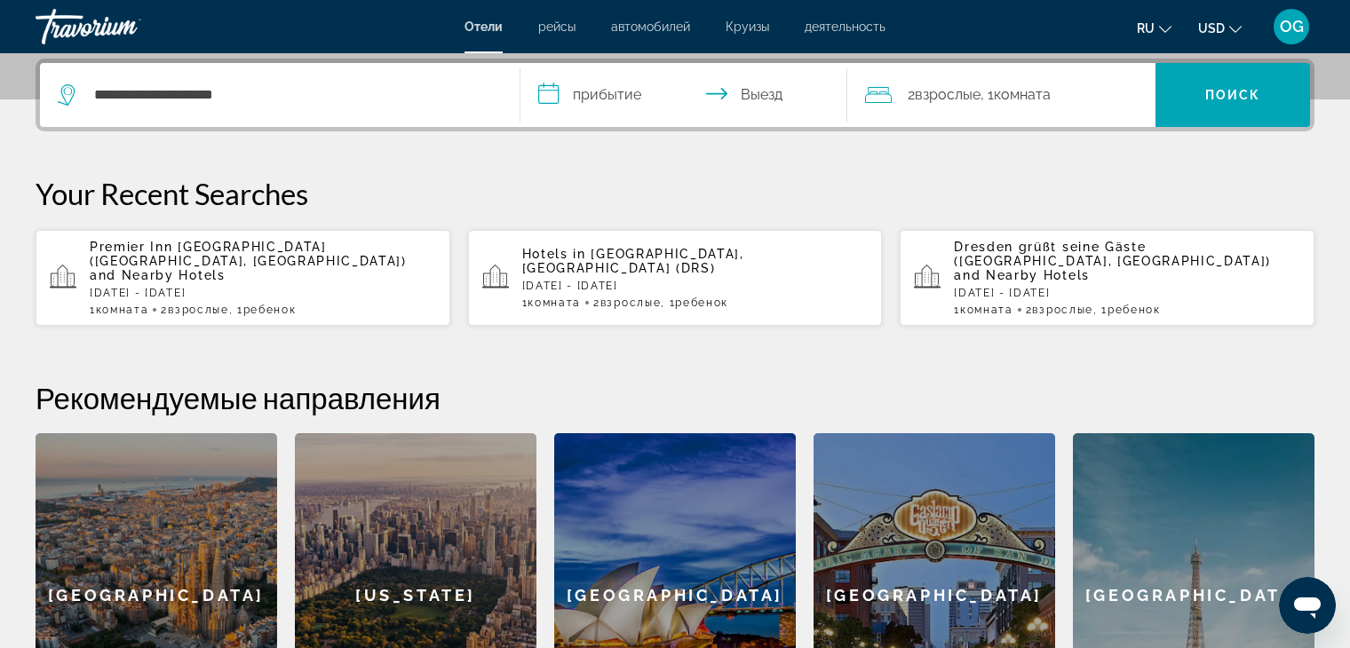
click at [718, 96] on input "**********" at bounding box center [687, 97] width 334 height 69
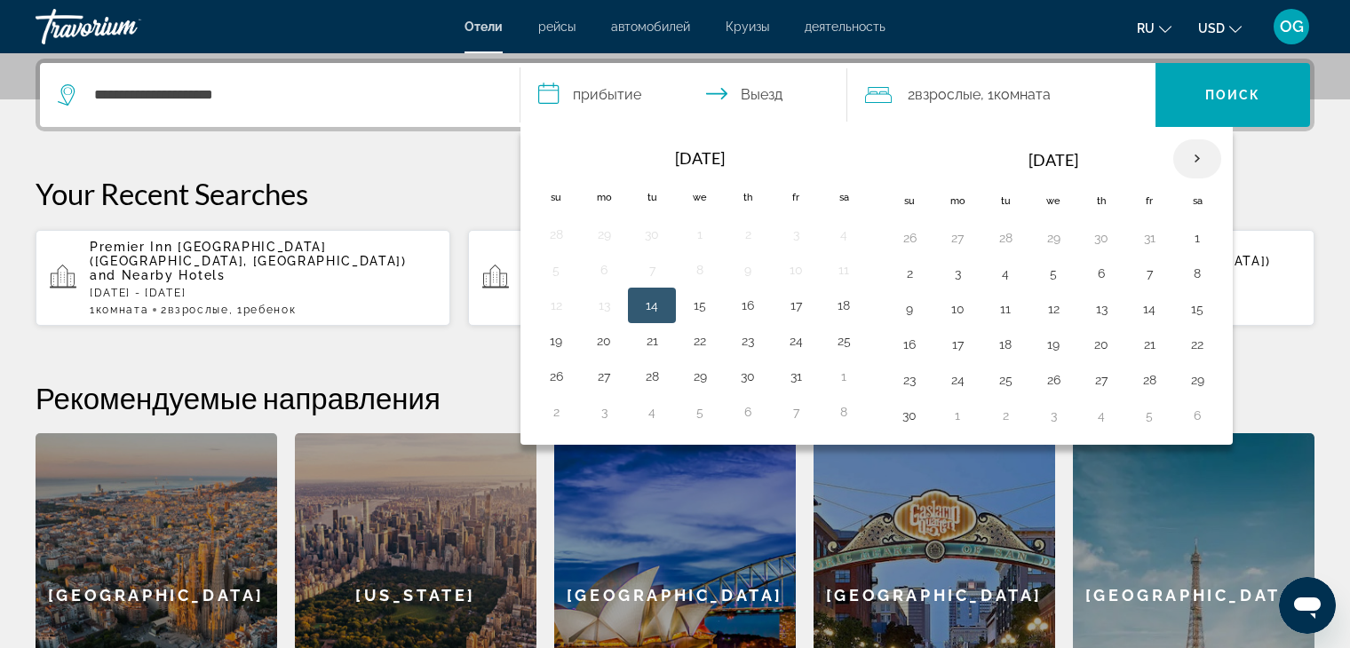
click at [1185, 162] on th "Next month" at bounding box center [1197, 158] width 48 height 39
click at [1196, 384] on button "28" at bounding box center [1197, 380] width 28 height 25
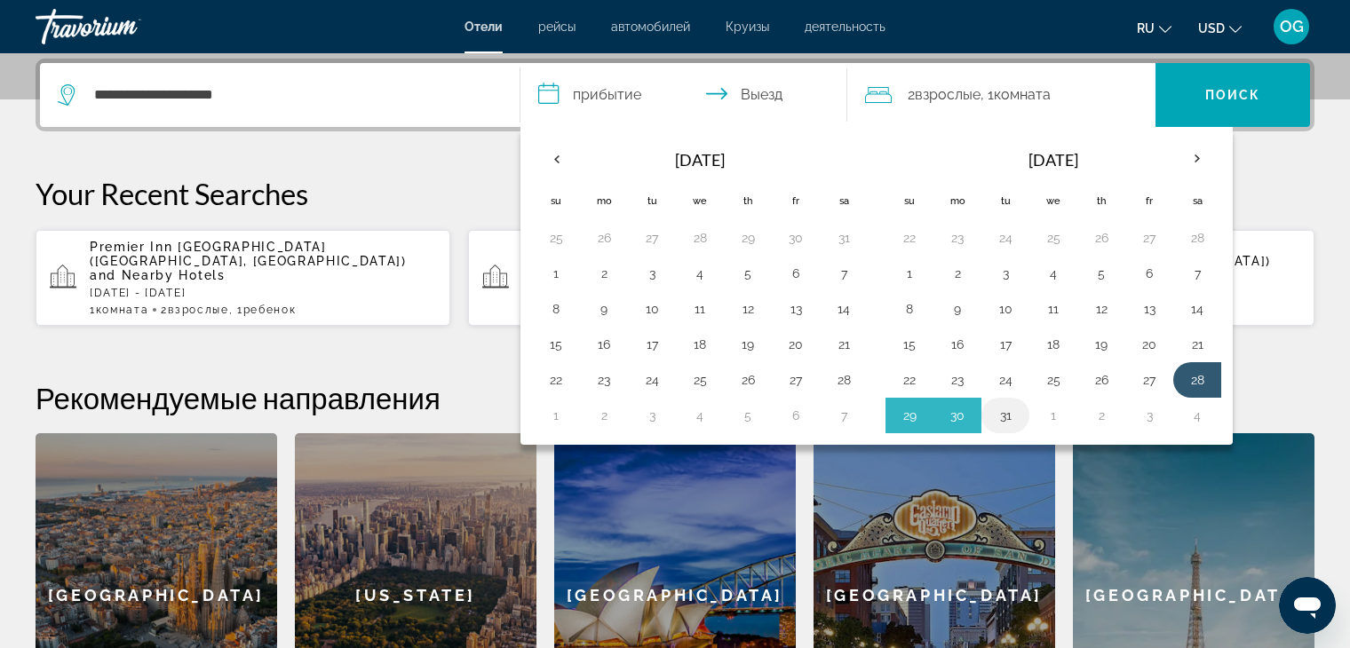
click at [1001, 408] on button "31" at bounding box center [1005, 415] width 28 height 25
type input "**********"
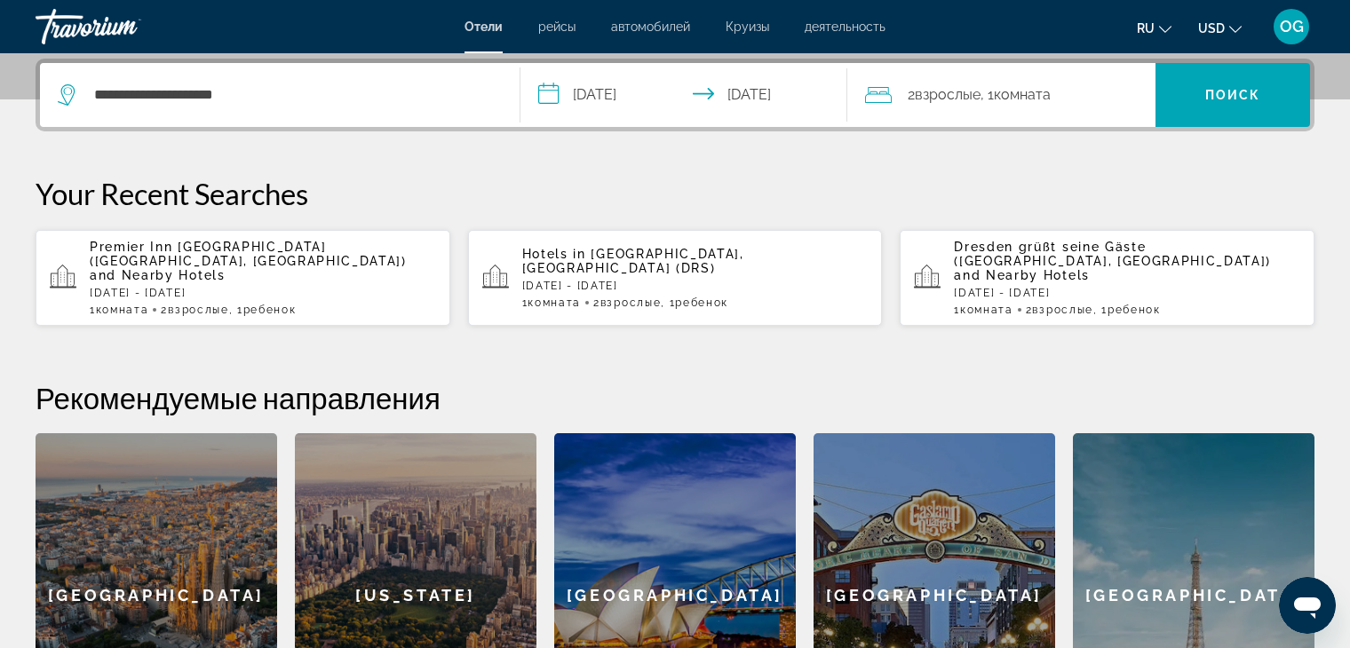
click at [1093, 111] on div "2 Взрослый Взрослые , 1 Комната номера" at bounding box center [1010, 95] width 291 height 64
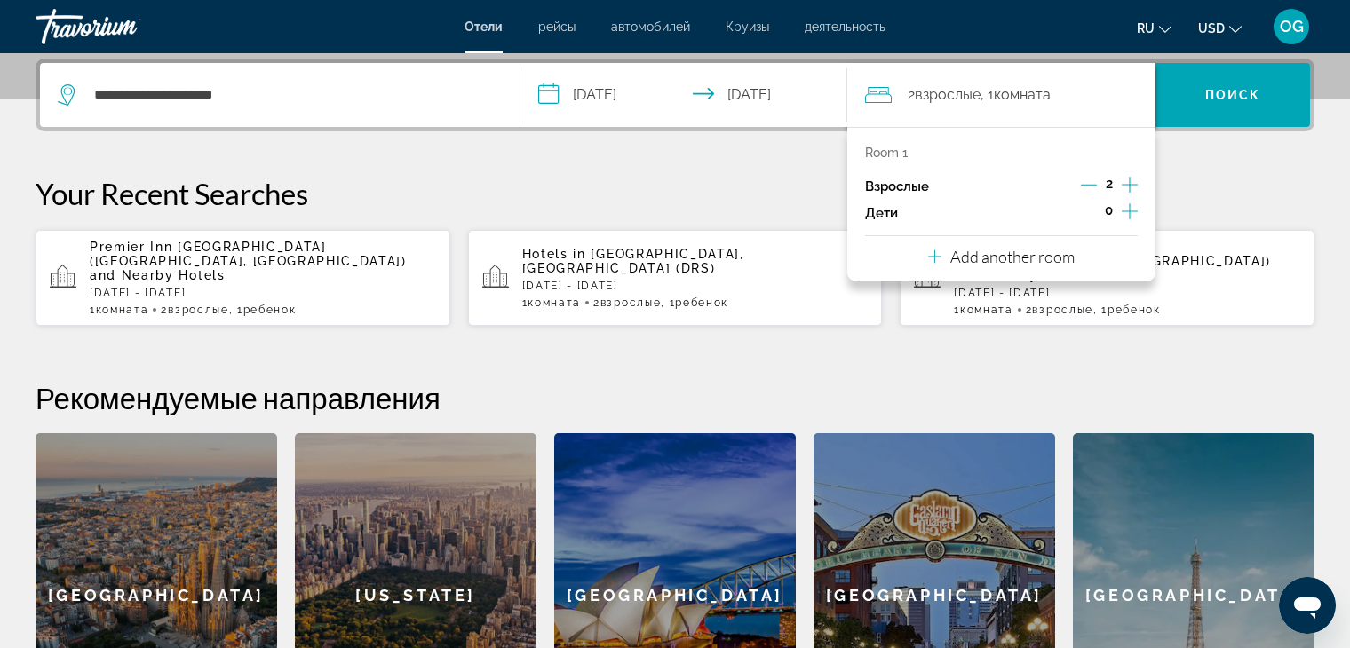
click at [1132, 212] on icon "Increment children" at bounding box center [1129, 211] width 16 height 21
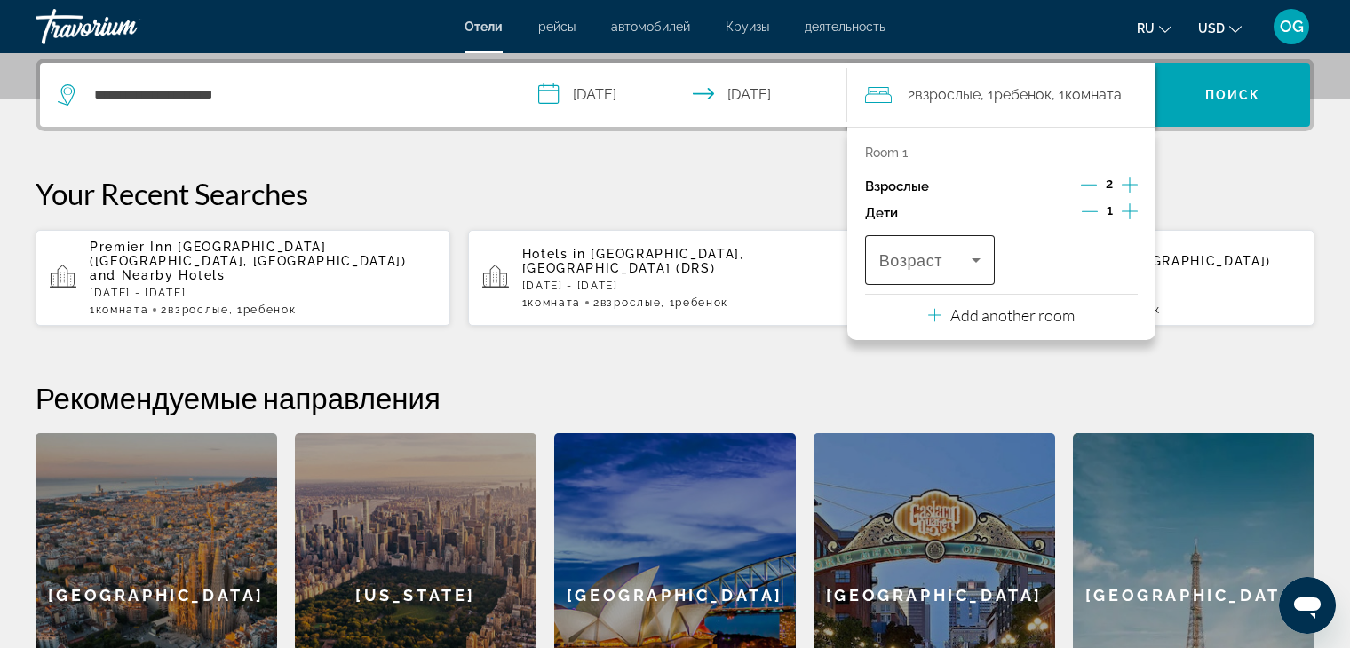
click at [976, 263] on icon "Travelers: 2 adults, 1 child" at bounding box center [975, 260] width 21 height 21
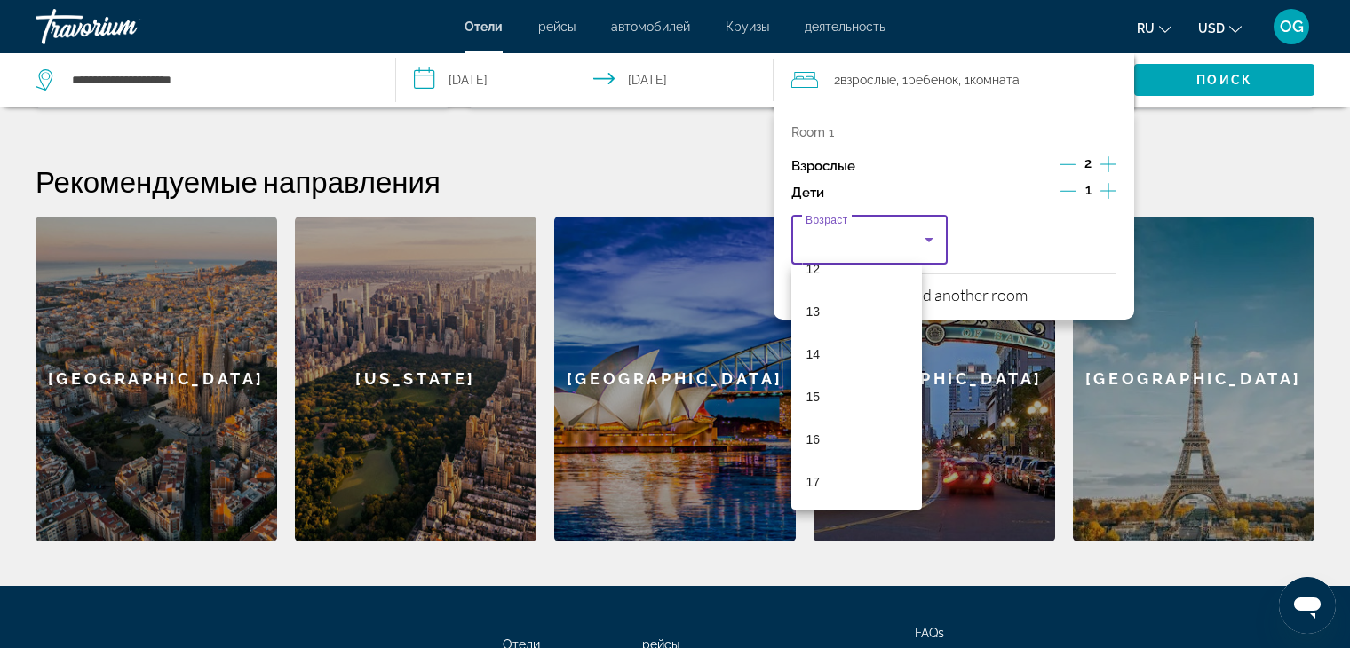
scroll to position [789, 0]
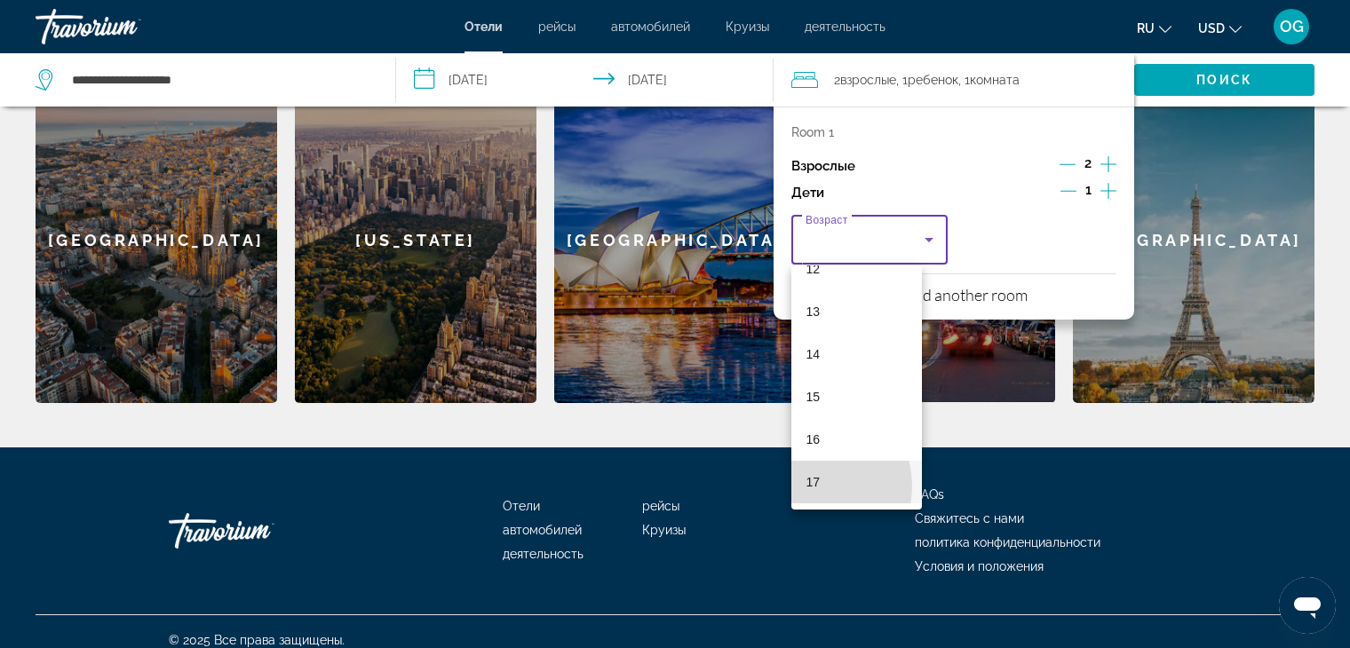
click at [816, 485] on span "17" at bounding box center [812, 482] width 14 height 21
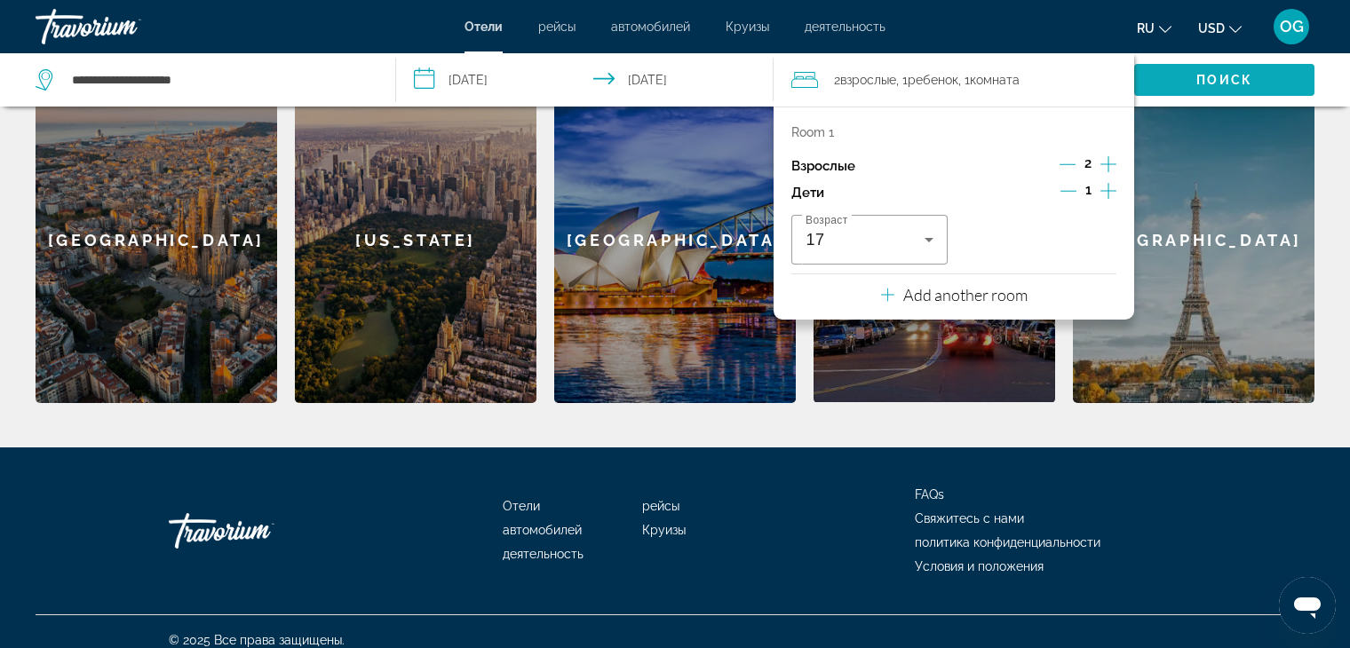
click at [1217, 75] on span "Поиск" at bounding box center [1224, 80] width 56 height 14
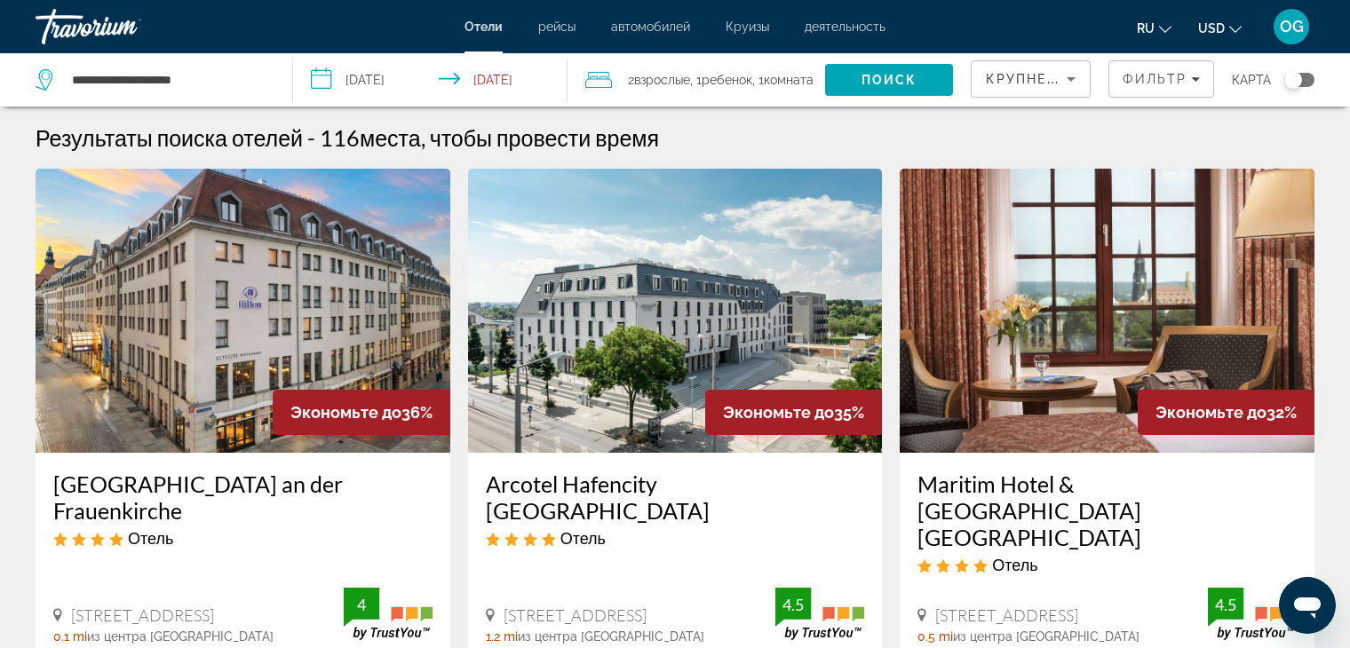
click at [1239, 31] on icon "Change currency" at bounding box center [1235, 29] width 12 height 12
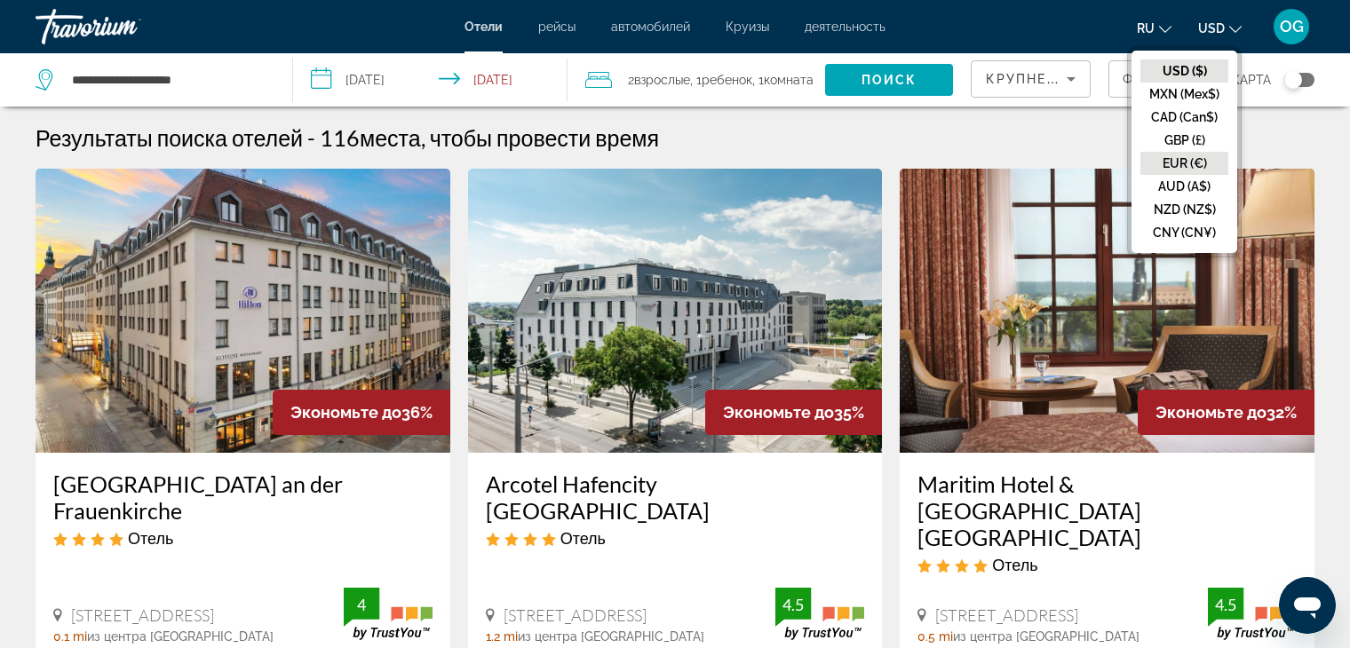
click at [1191, 163] on button "EUR (€)" at bounding box center [1184, 163] width 88 height 23
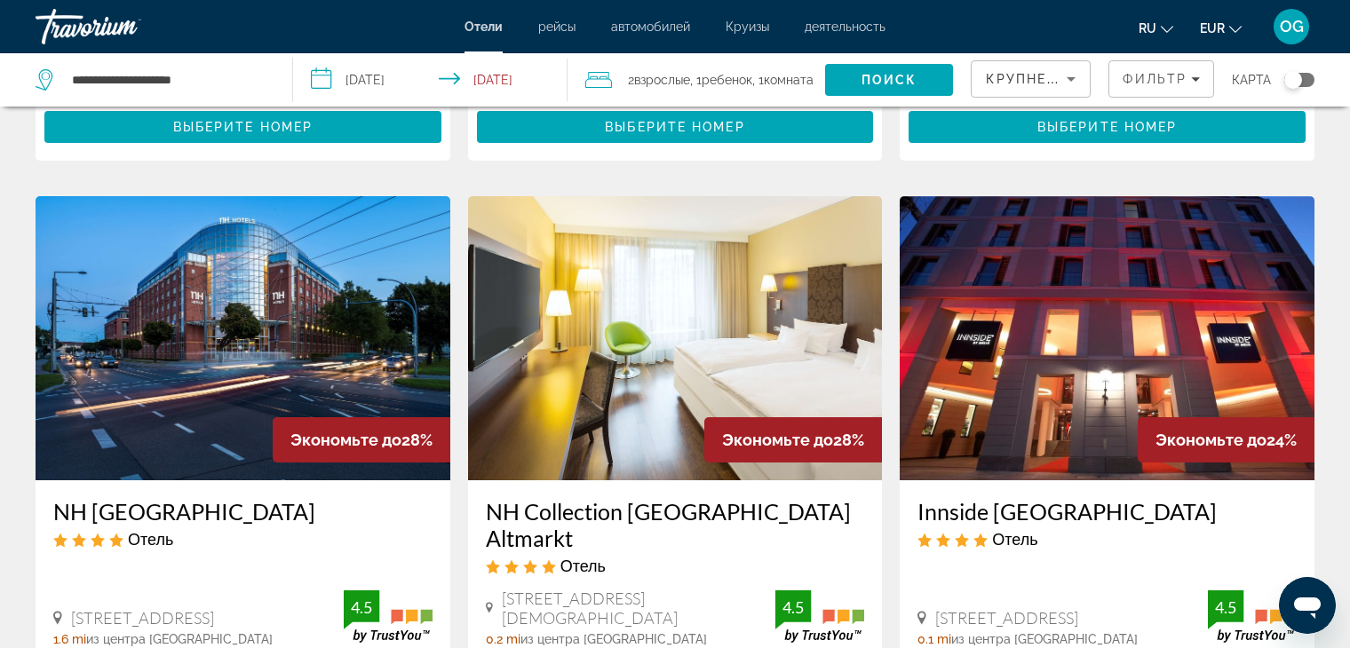
scroll to position [710, 0]
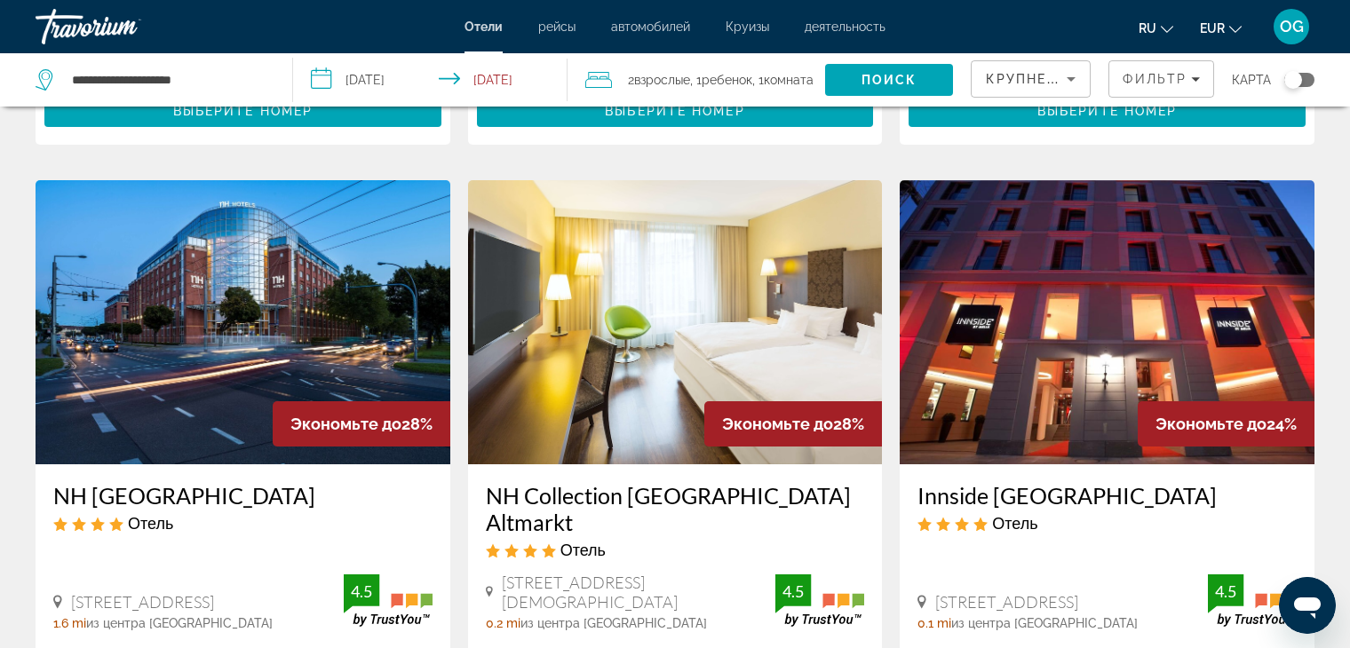
click at [758, 409] on div "Экономьте до 28%" at bounding box center [793, 423] width 178 height 45
click at [811, 415] on span "Экономьте до" at bounding box center [777, 424] width 111 height 19
click at [823, 351] on img "Main content" at bounding box center [675, 322] width 415 height 284
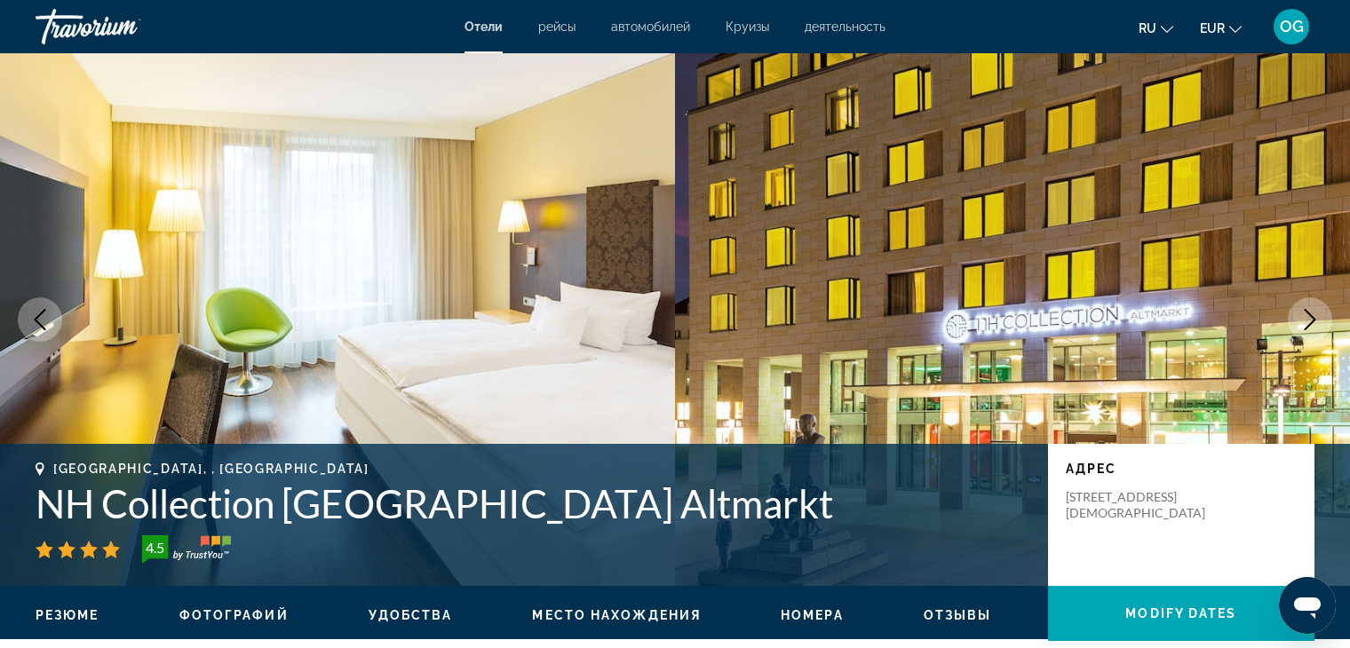
click at [1309, 318] on icon "Next image" at bounding box center [1309, 319] width 21 height 21
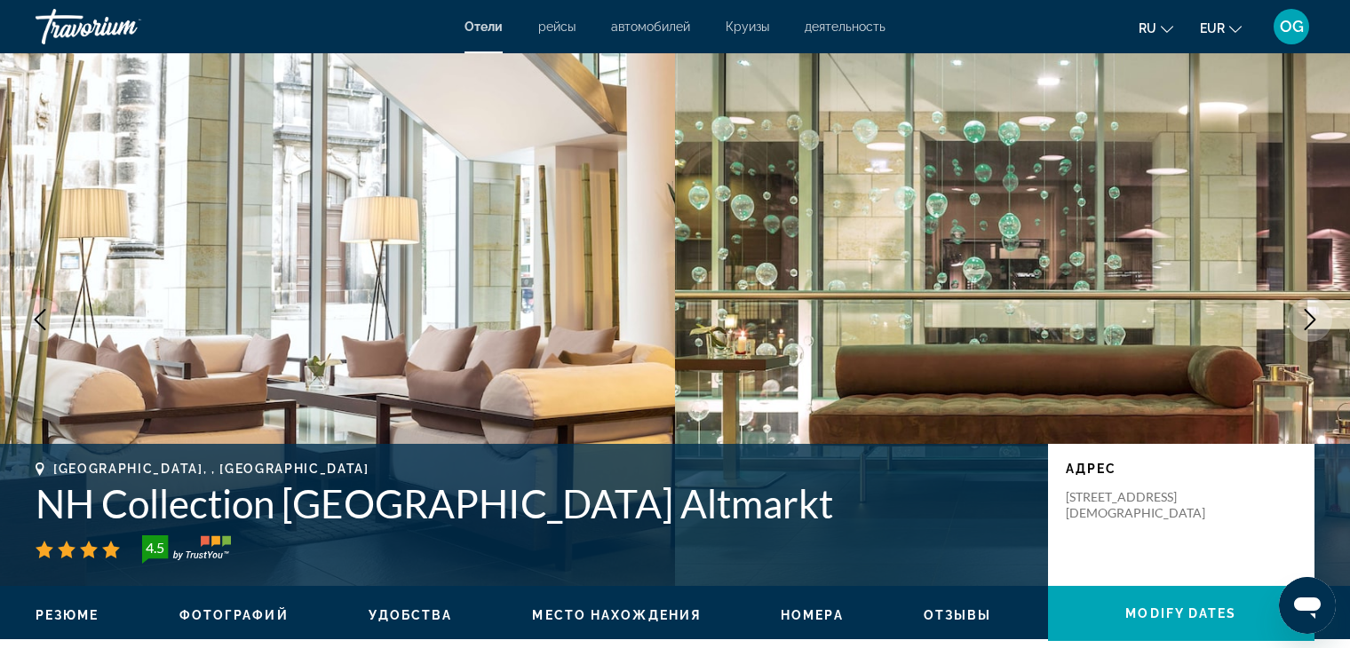
click at [1309, 318] on icon "Next image" at bounding box center [1309, 319] width 21 height 21
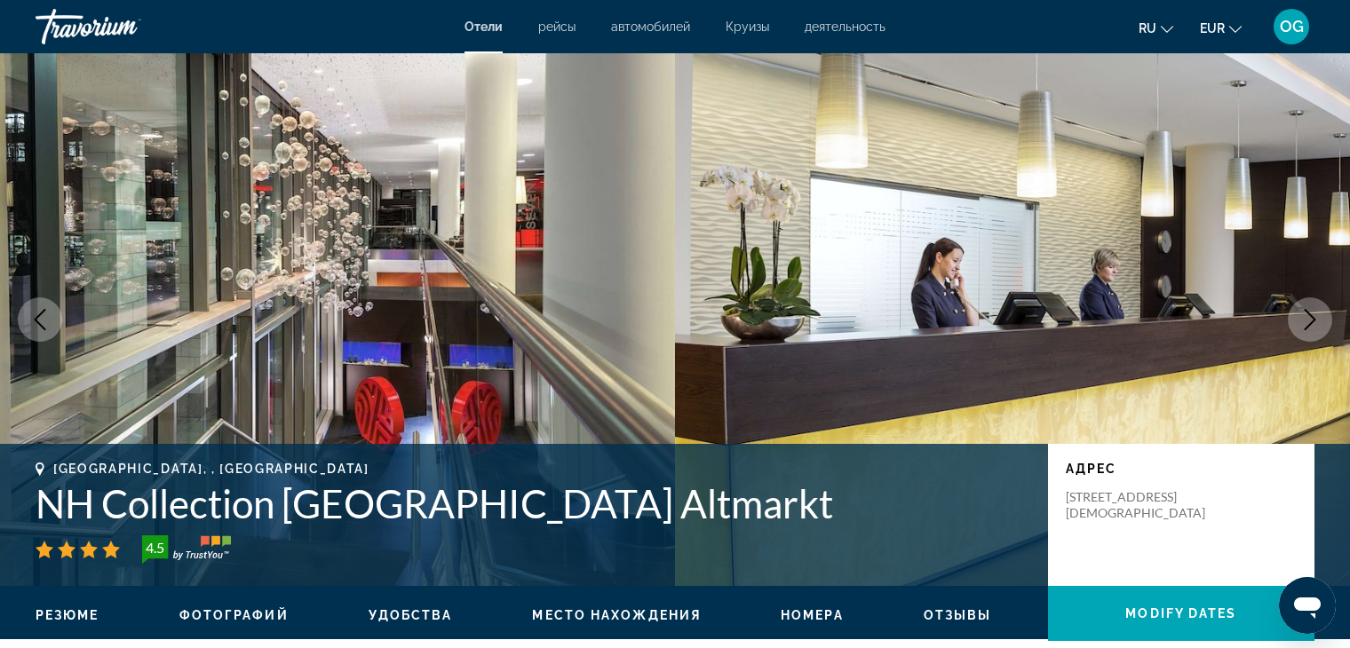
click at [1309, 318] on icon "Next image" at bounding box center [1309, 319] width 21 height 21
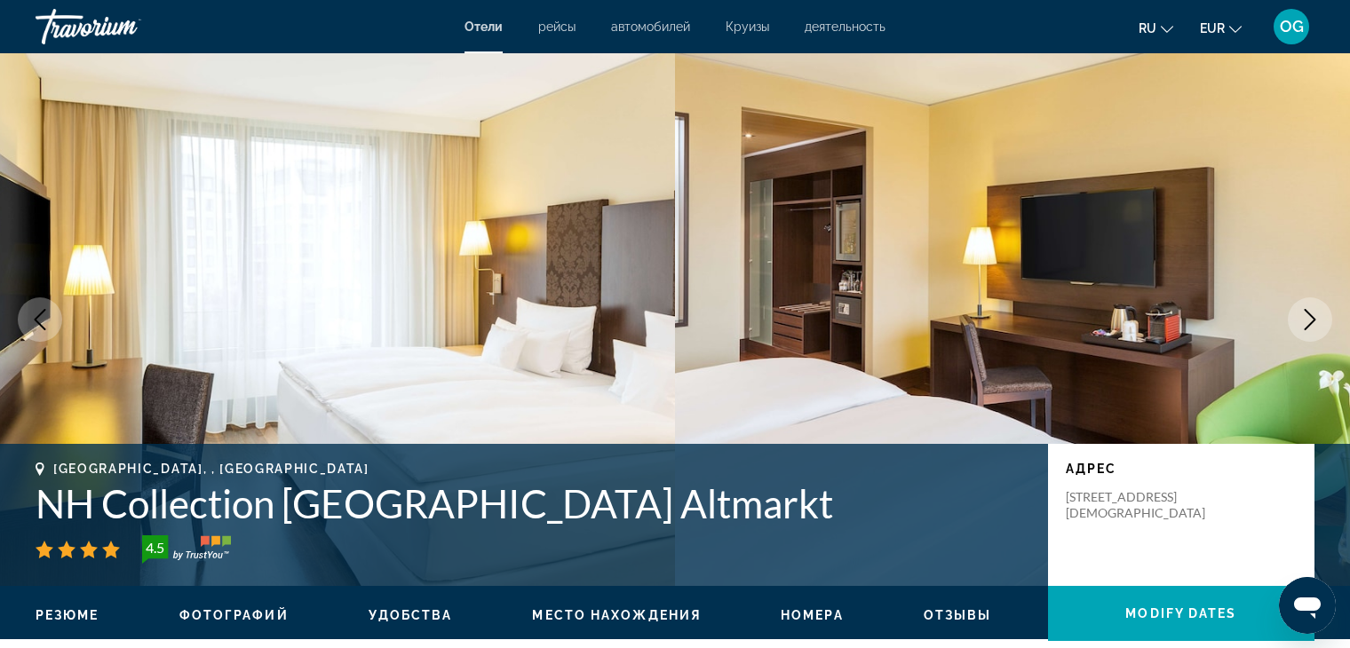
click at [1309, 318] on icon "Next image" at bounding box center [1309, 319] width 21 height 21
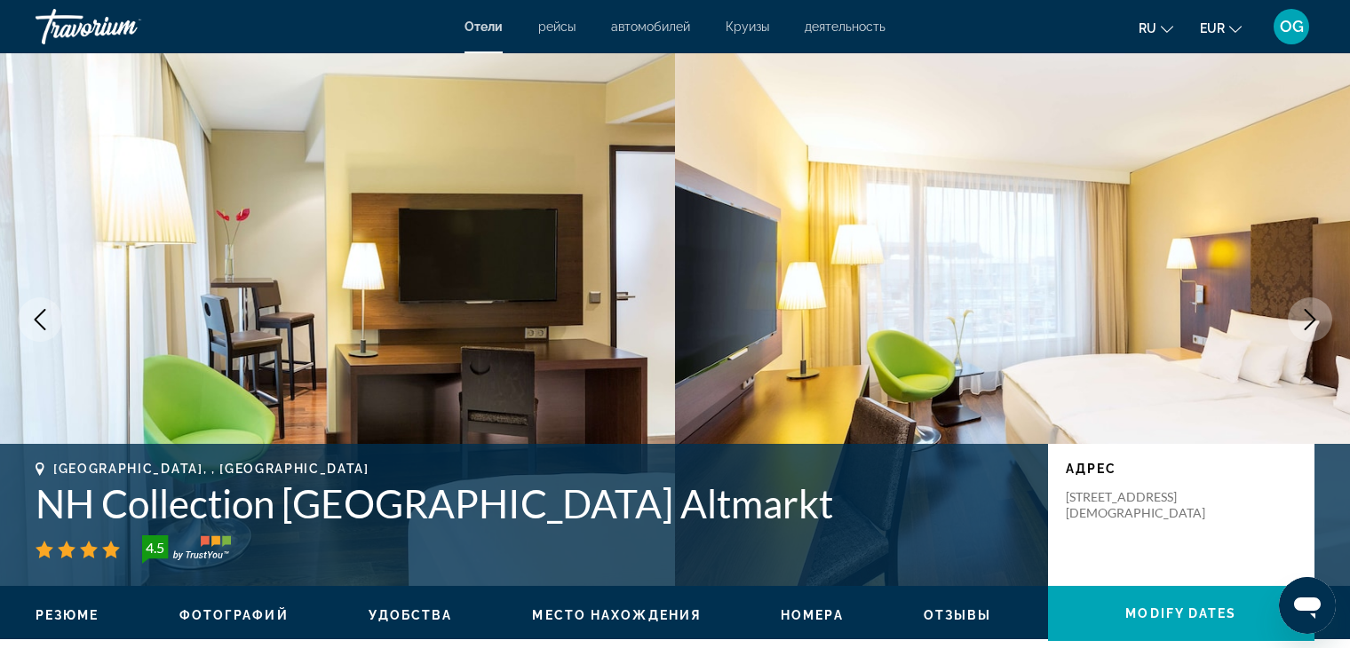
click at [1309, 319] on icon "Next image" at bounding box center [1309, 319] width 21 height 21
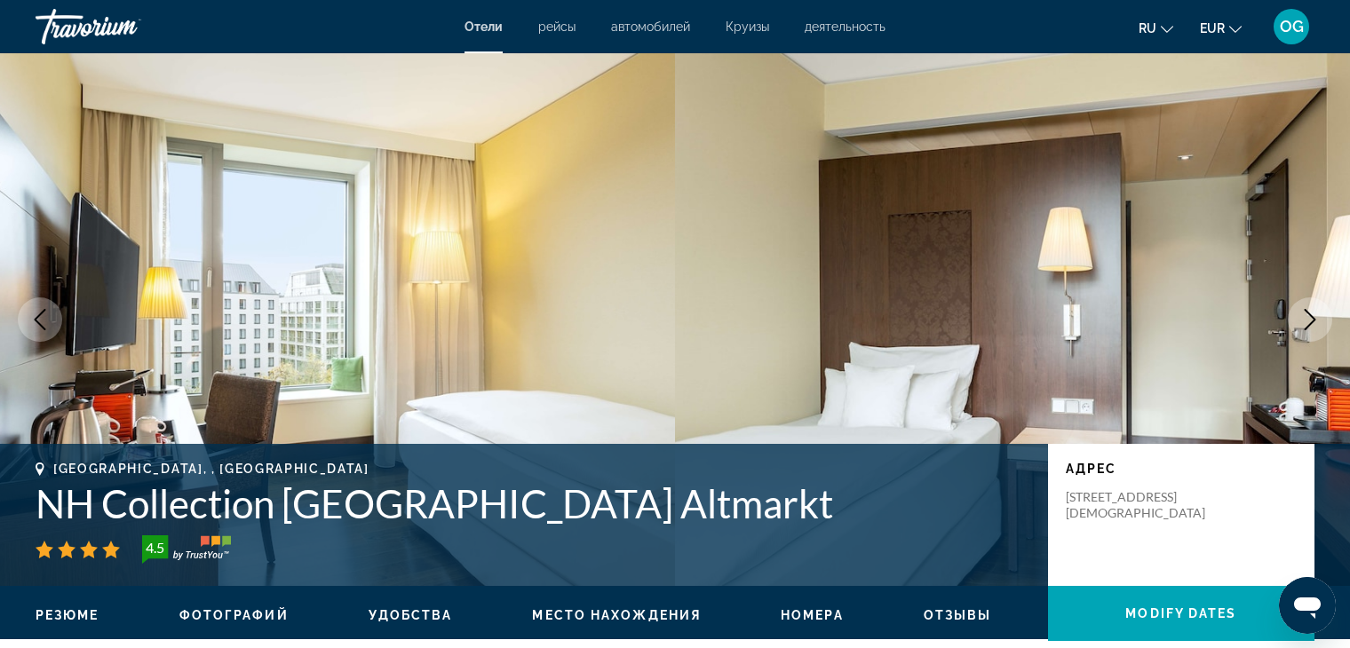
click at [1309, 319] on icon "Next image" at bounding box center [1309, 319] width 21 height 21
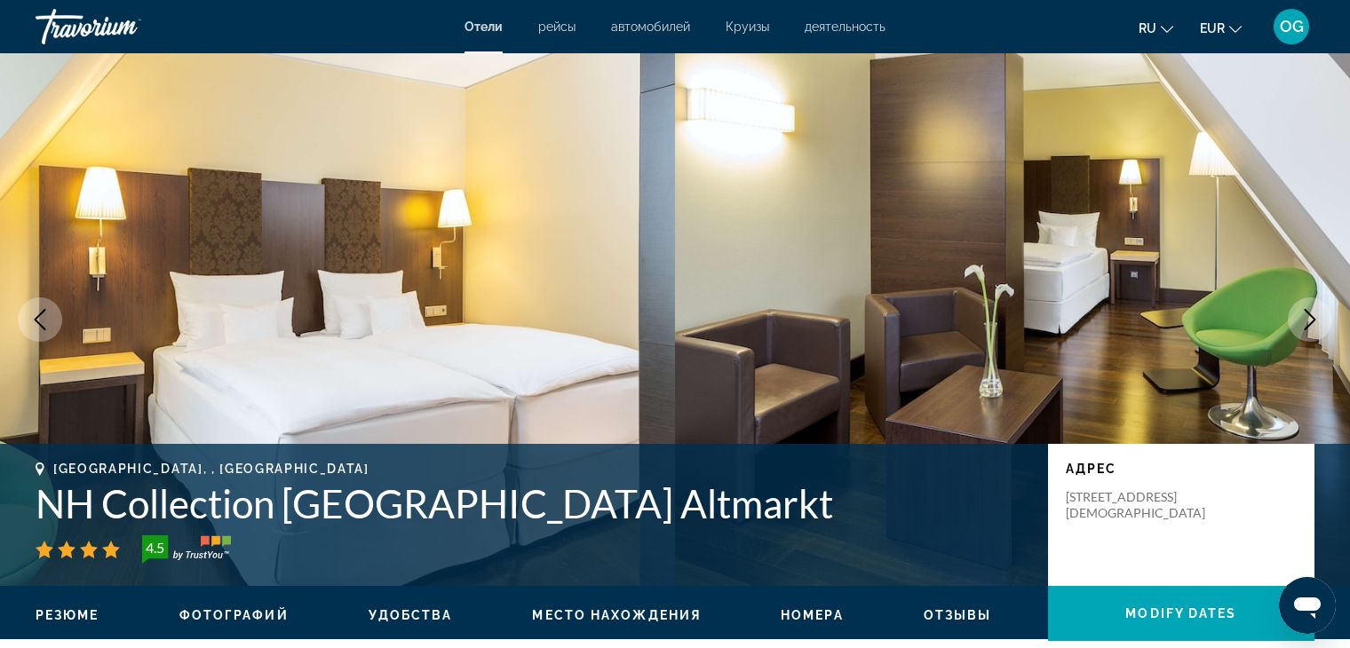
click at [1309, 319] on icon "Next image" at bounding box center [1309, 319] width 21 height 21
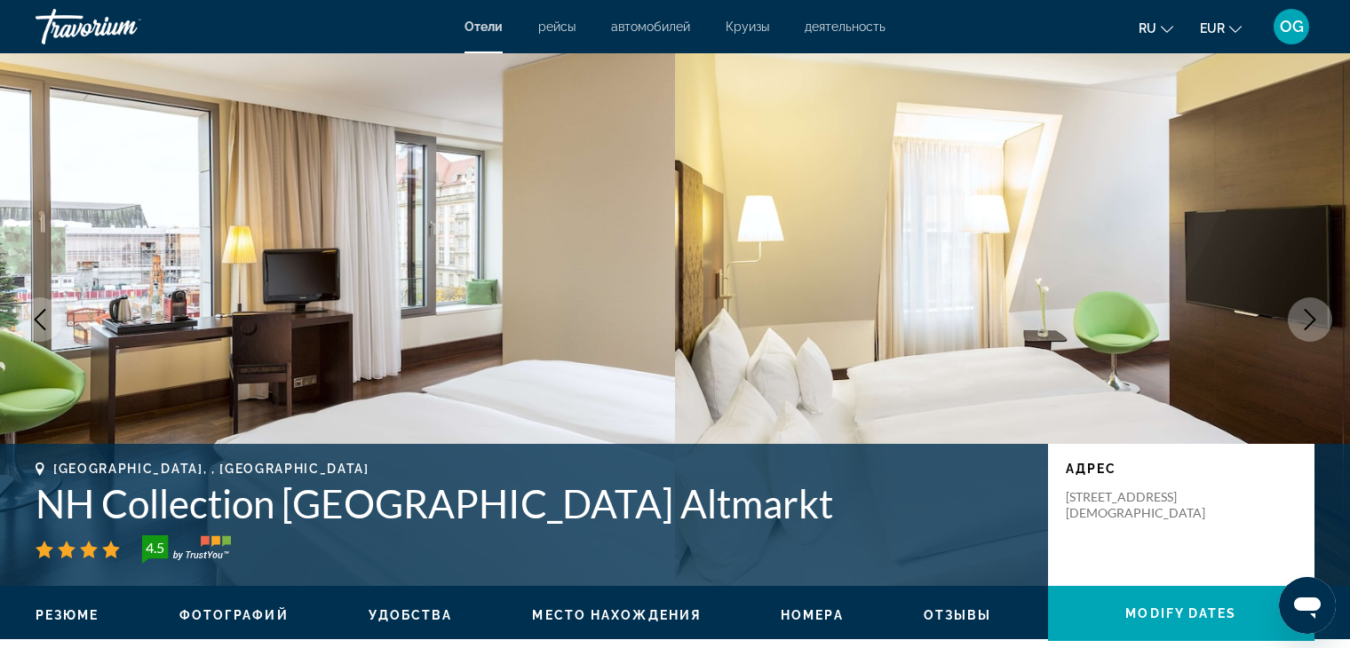
click at [1309, 319] on icon "Next image" at bounding box center [1309, 319] width 21 height 21
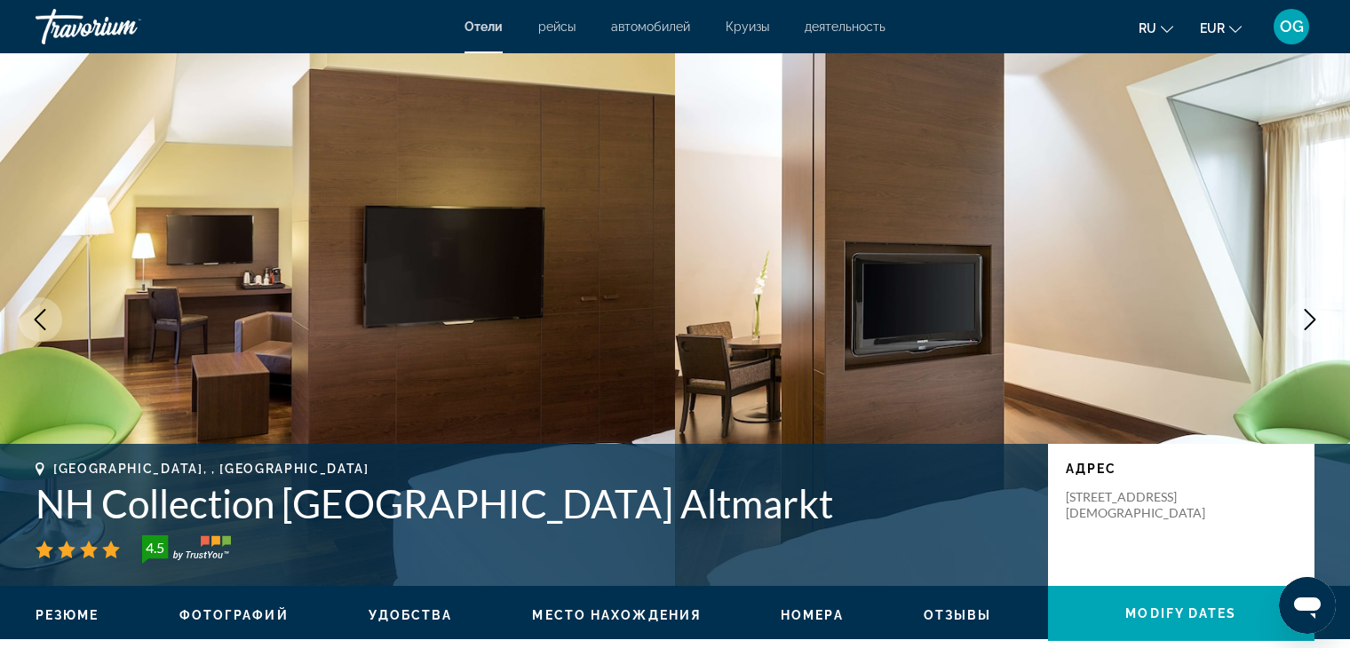
click at [1309, 319] on icon "Next image" at bounding box center [1309, 319] width 21 height 21
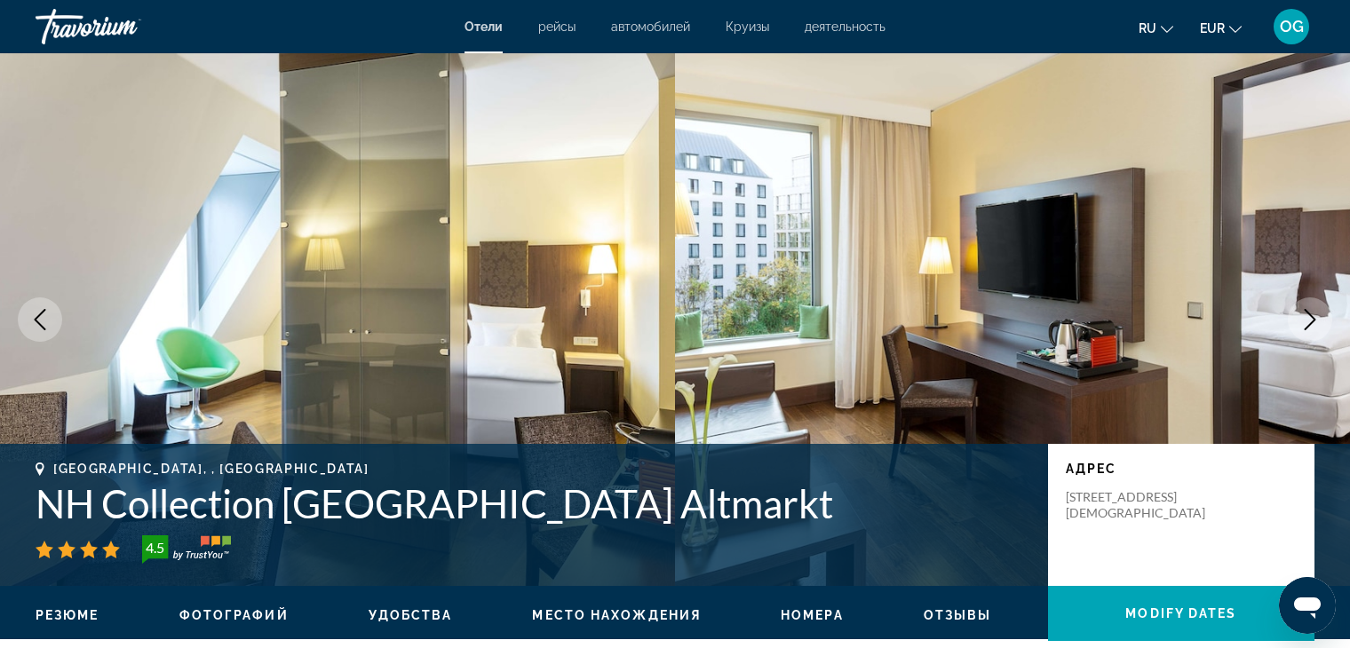
click at [1309, 319] on icon "Next image" at bounding box center [1309, 319] width 21 height 21
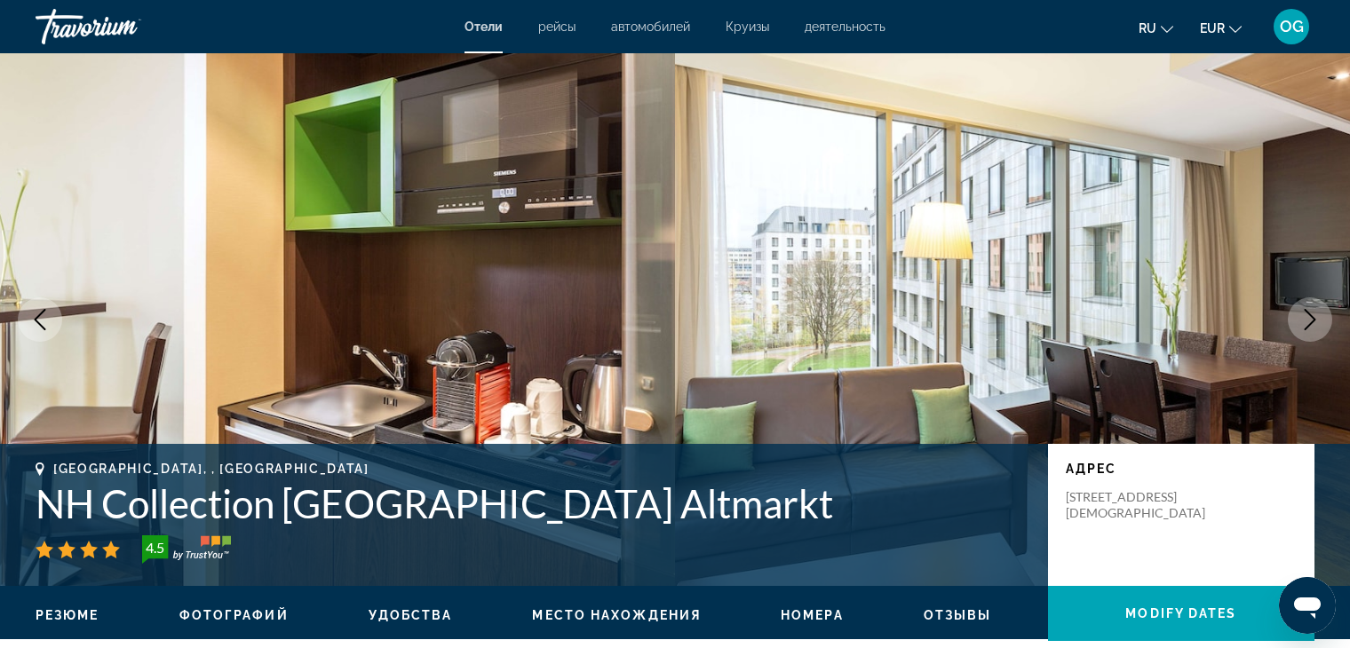
click at [1309, 319] on icon "Next image" at bounding box center [1309, 319] width 21 height 21
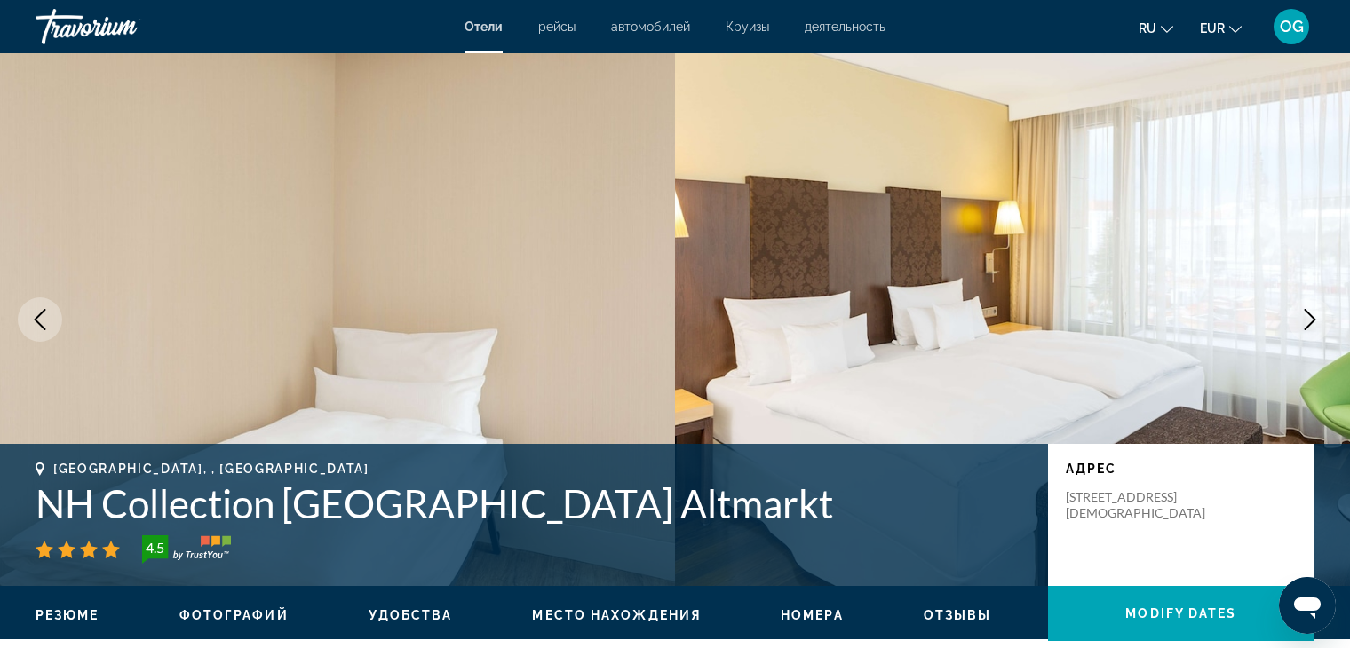
click at [1309, 319] on icon "Next image" at bounding box center [1309, 319] width 21 height 21
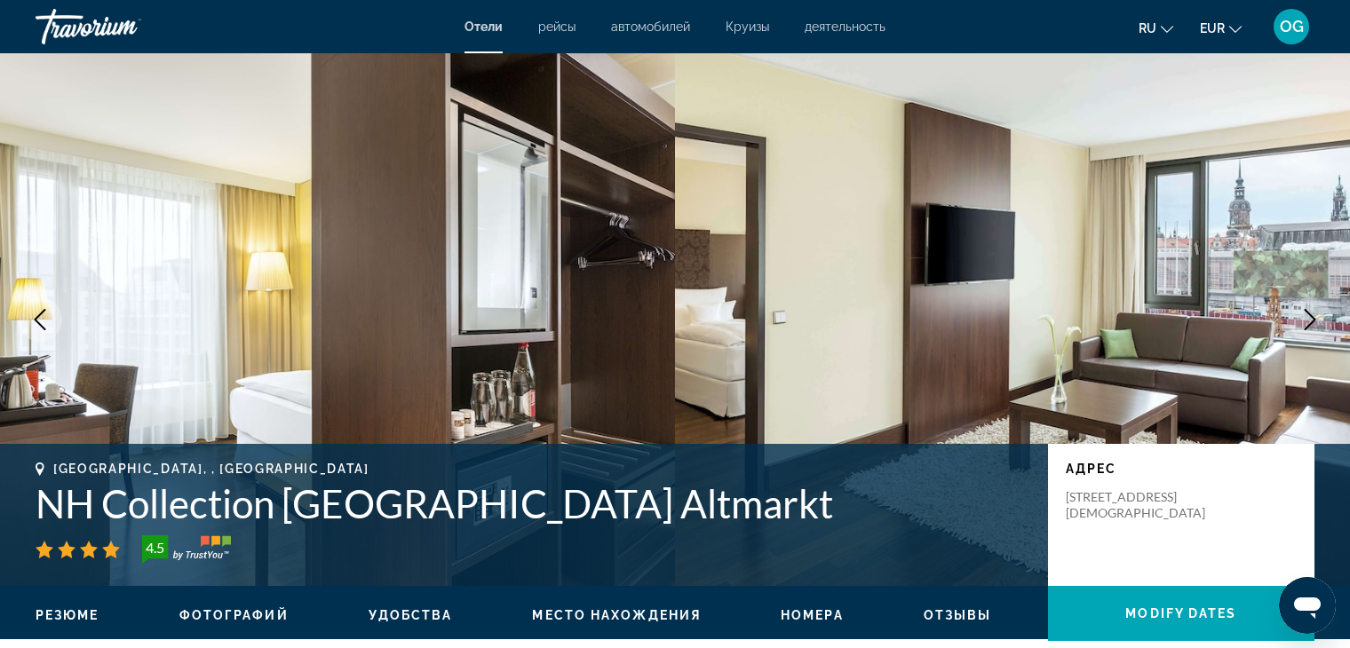
click at [1309, 319] on icon "Next image" at bounding box center [1309, 319] width 21 height 21
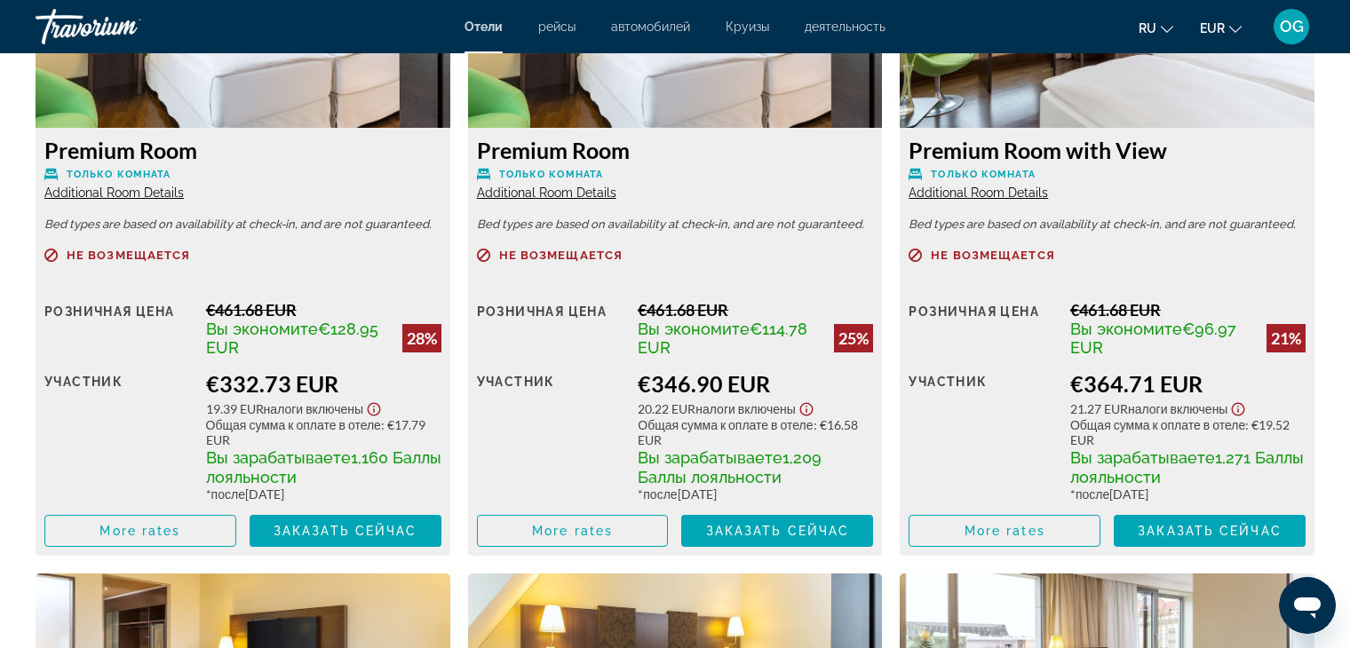
scroll to position [2664, 0]
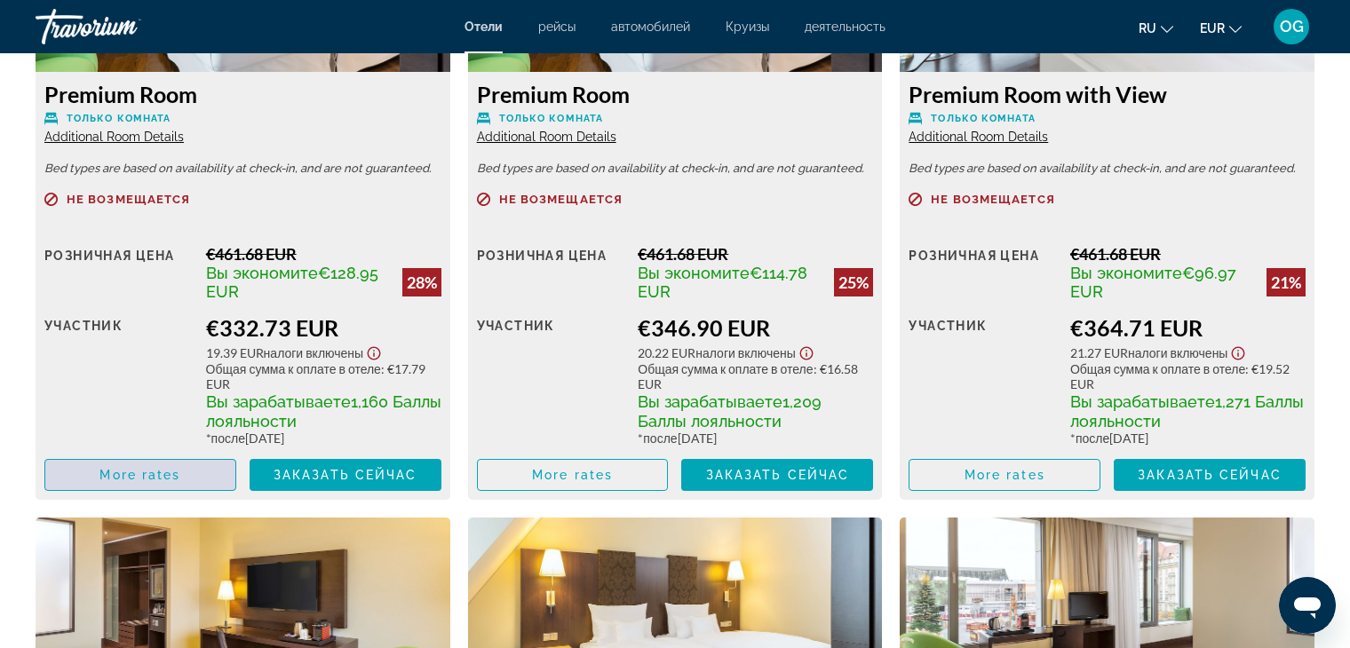
click at [201, 472] on span "Main content" at bounding box center [140, 475] width 190 height 43
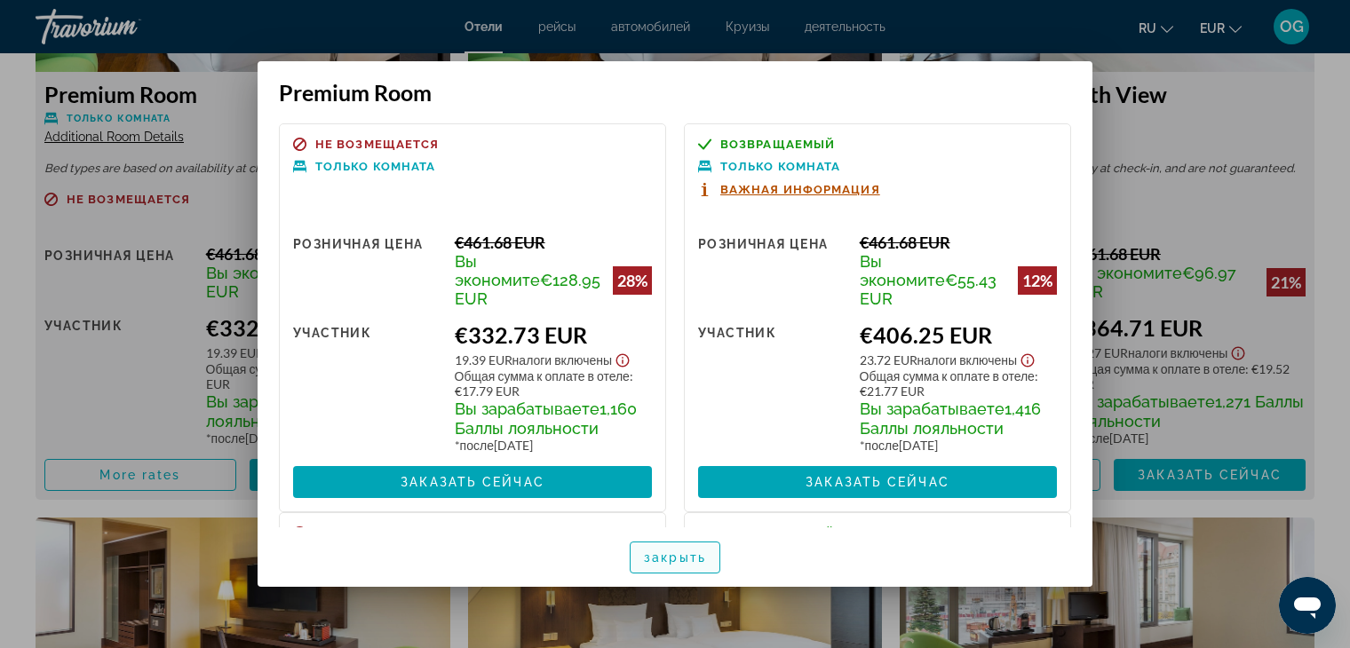
click at [654, 567] on span "button" at bounding box center [674, 557] width 89 height 43
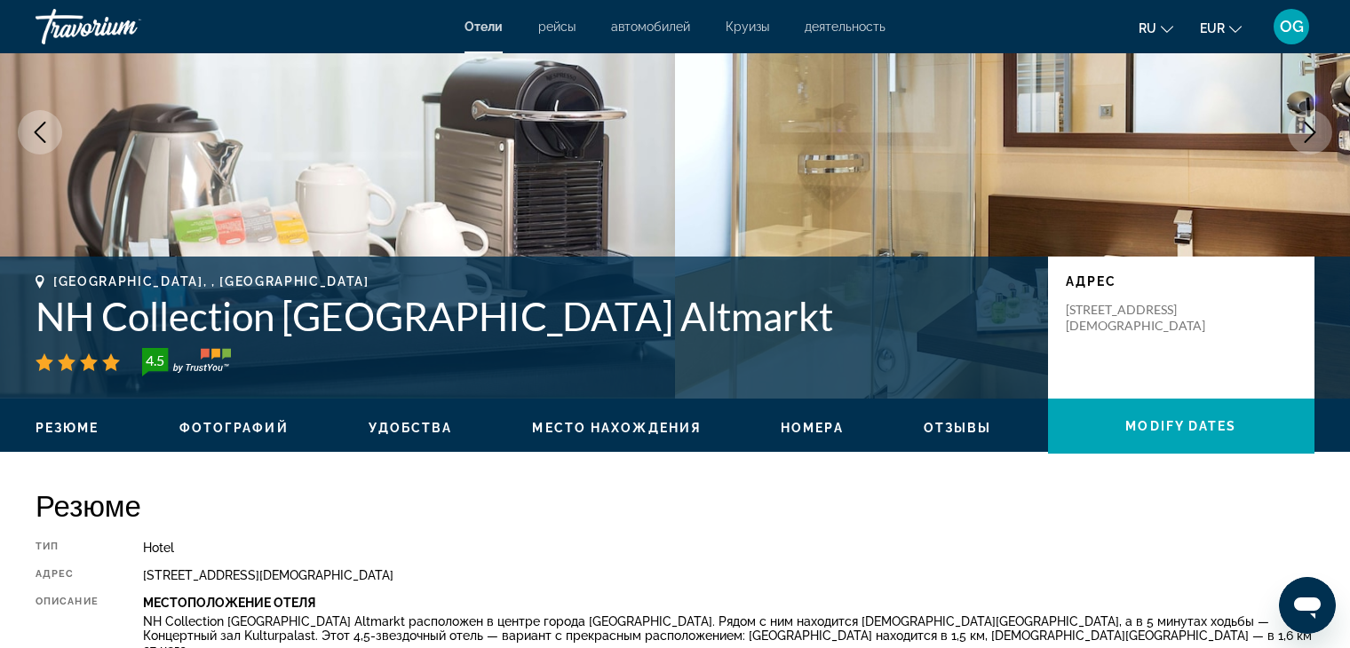
scroll to position [178, 0]
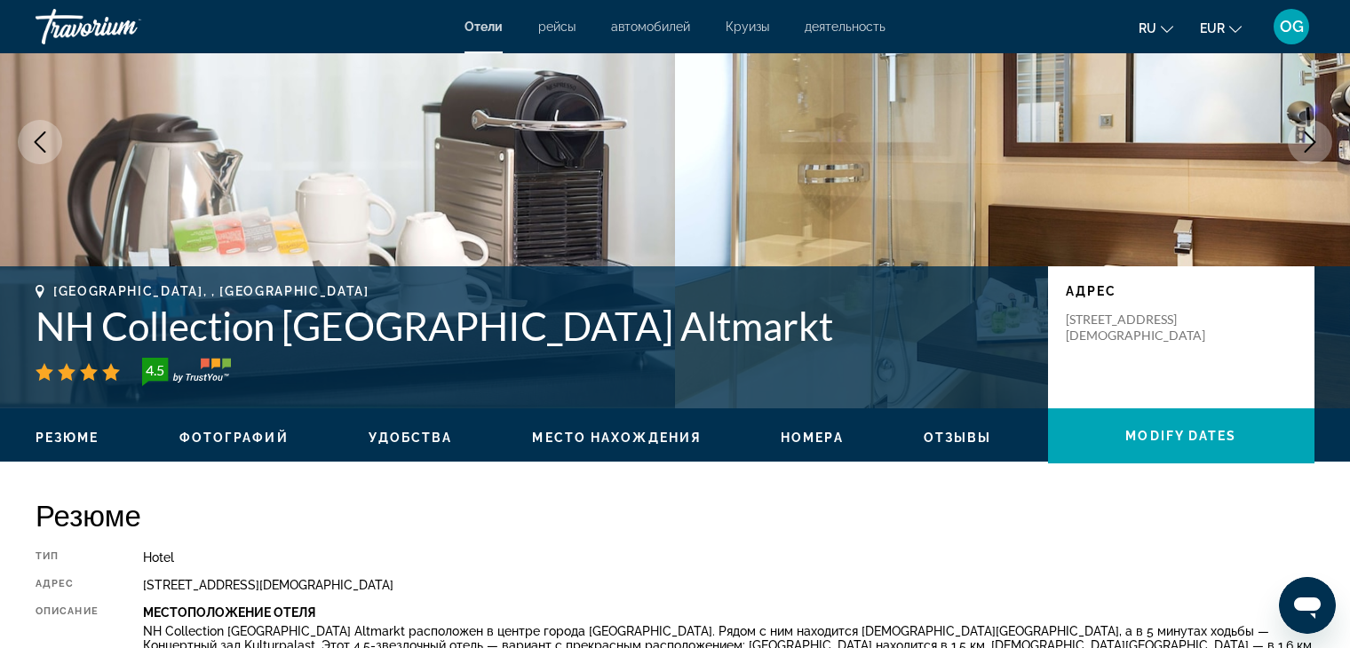
click at [358, 449] on div "Резюме Фотографий Удобства Место нахождения Номера Отзывы Modify Dates" at bounding box center [675, 435] width 1350 height 55
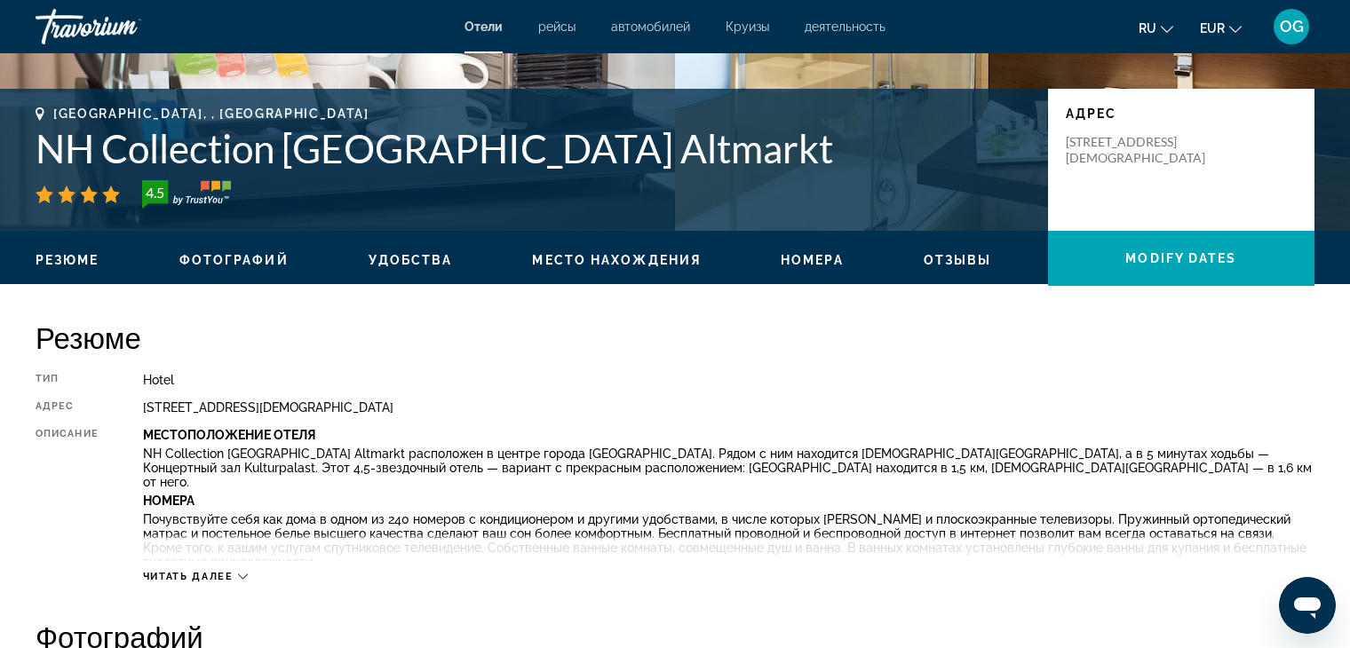
scroll to position [266, 0]
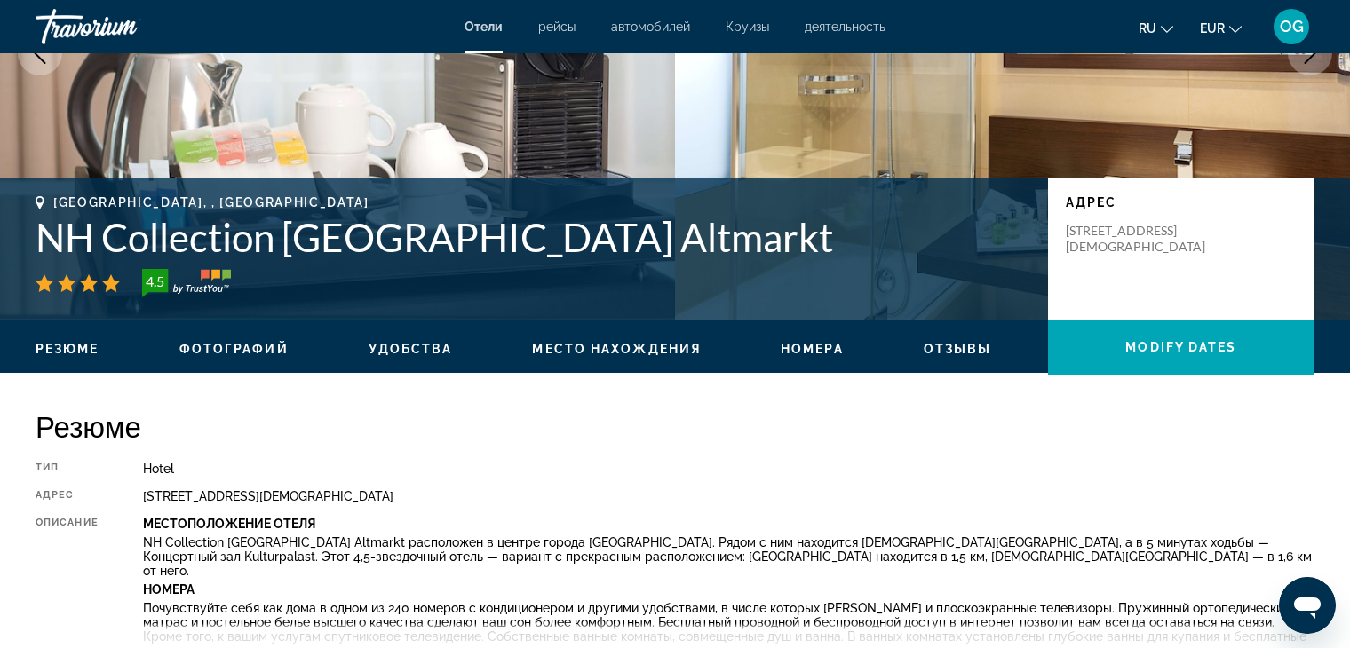
click at [836, 353] on span "Номера" at bounding box center [812, 349] width 63 height 14
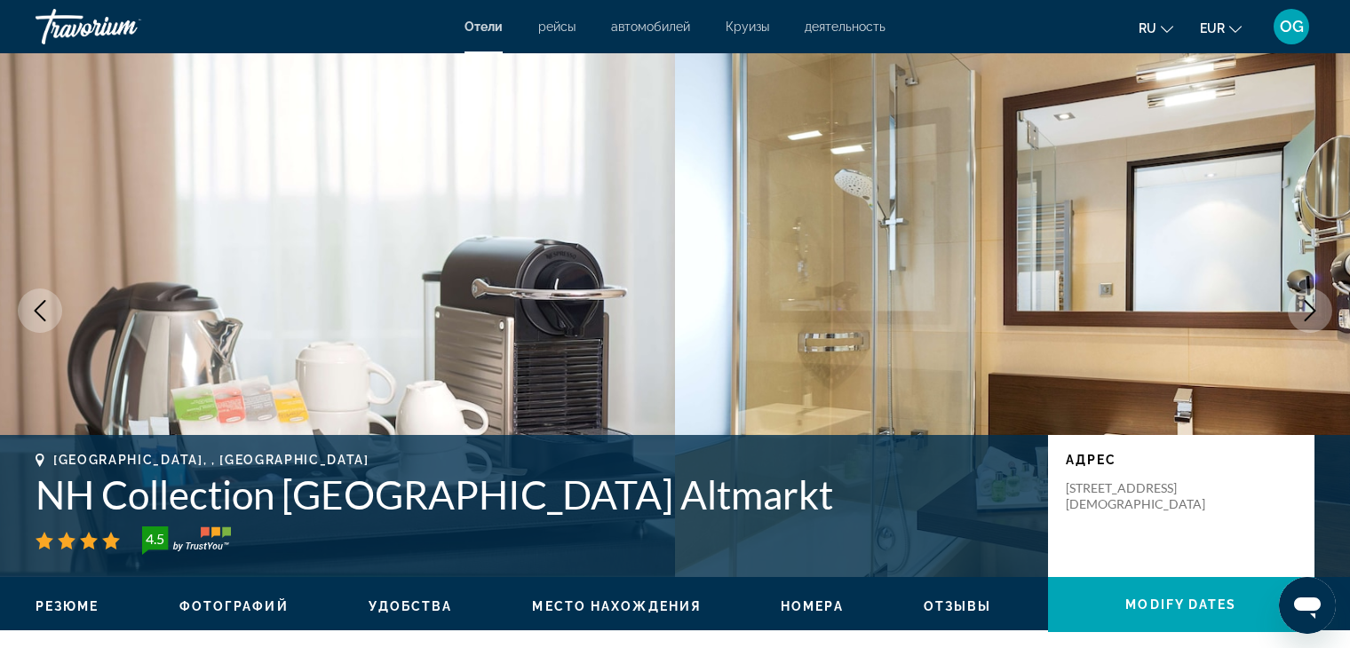
scroll to position [0, 0]
